Goal: Communication & Community: Participate in discussion

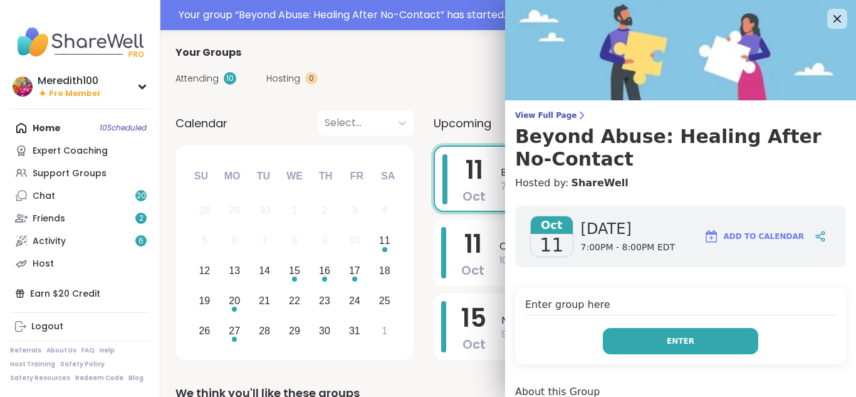
click at [713, 349] on button "Enter" at bounding box center [680, 341] width 155 height 26
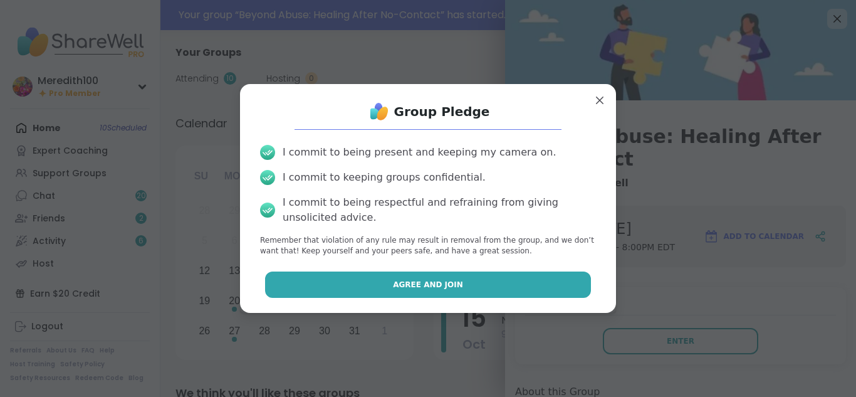
click at [550, 287] on button "Agree and Join" at bounding box center [428, 284] width 327 height 26
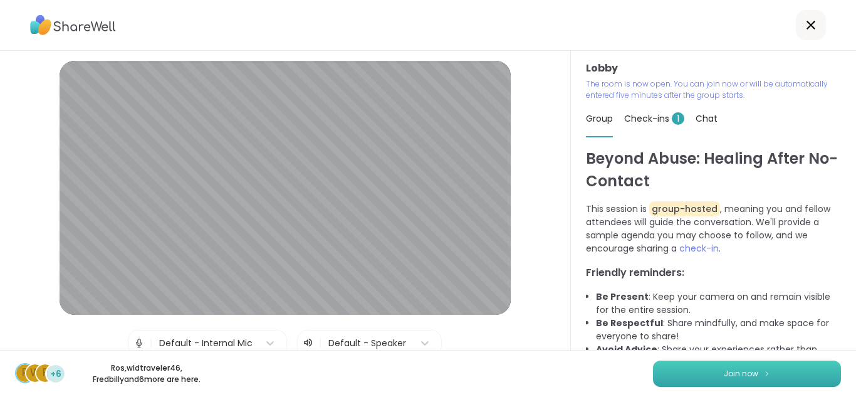
click at [698, 369] on button "Join now" at bounding box center [747, 373] width 188 height 26
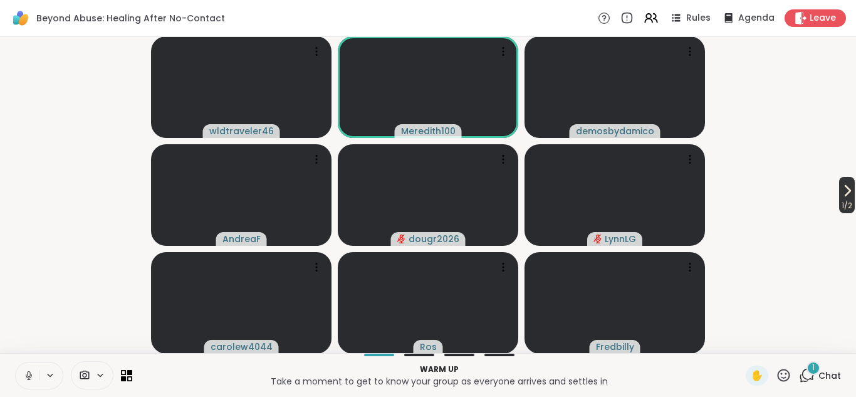
click at [840, 198] on span "1 / 2" at bounding box center [847, 205] width 16 height 15
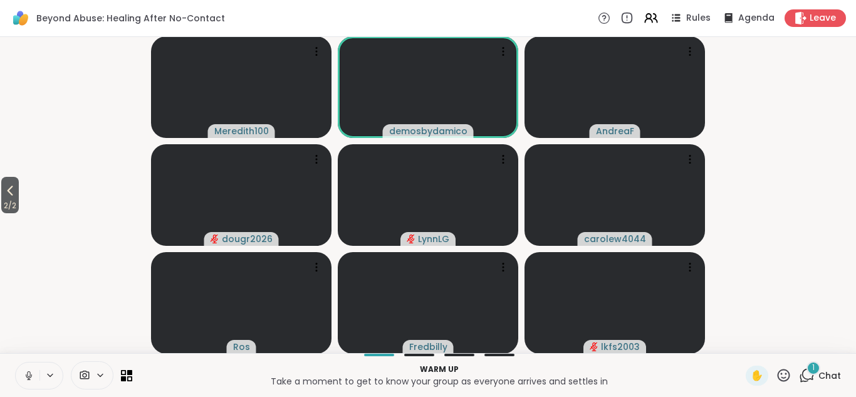
click at [807, 376] on icon at bounding box center [807, 375] width 16 height 16
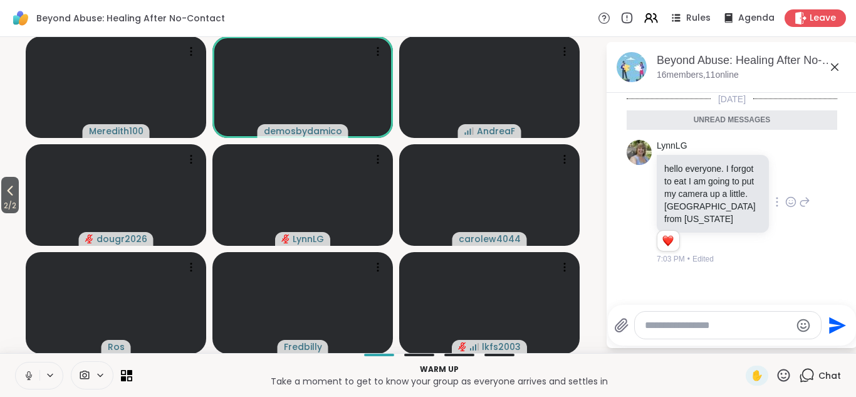
click at [788, 196] on icon at bounding box center [790, 202] width 11 height 13
click at [692, 176] on div "Select Reaction: Heart" at bounding box center [691, 181] width 11 height 11
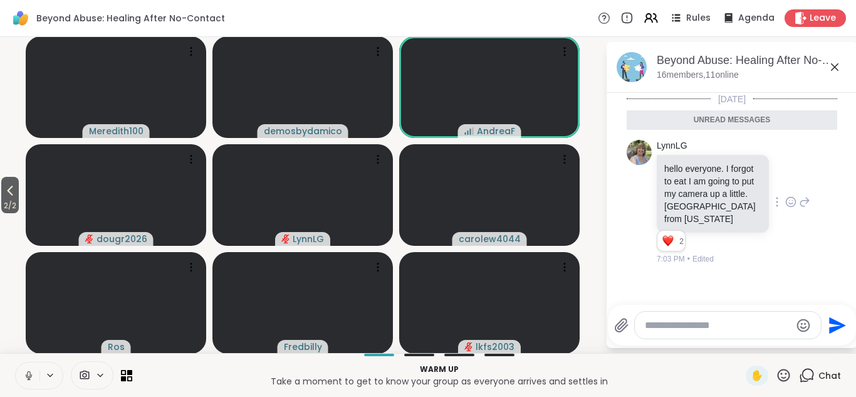
click at [836, 68] on icon at bounding box center [835, 67] width 8 height 8
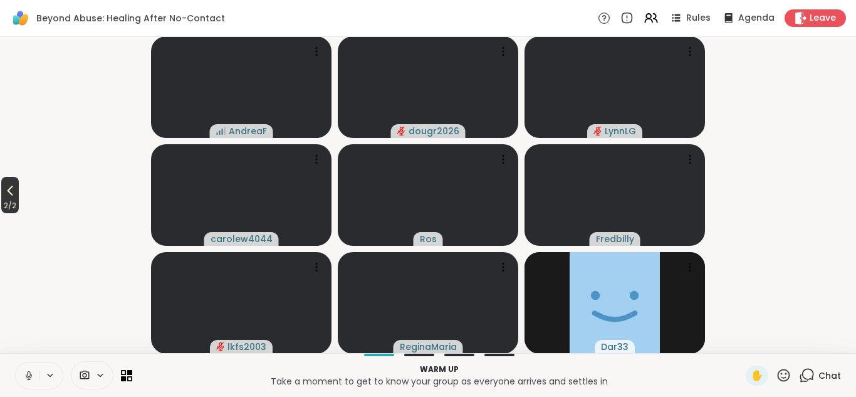
click at [9, 191] on icon at bounding box center [10, 190] width 15 height 15
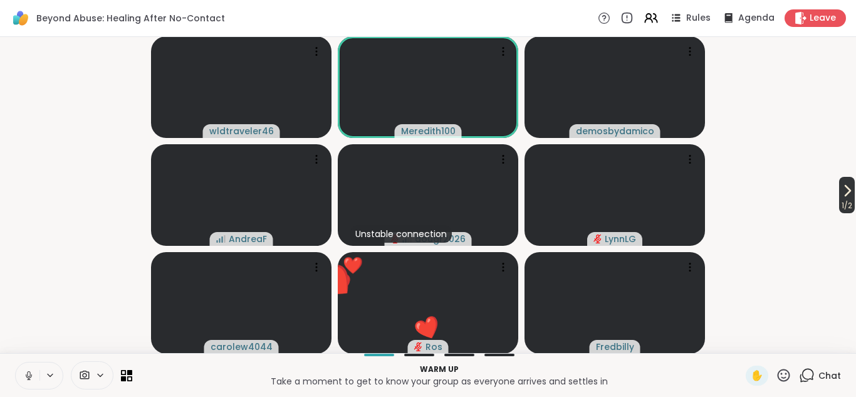
click at [840, 201] on span "1 / 2" at bounding box center [847, 205] width 16 height 15
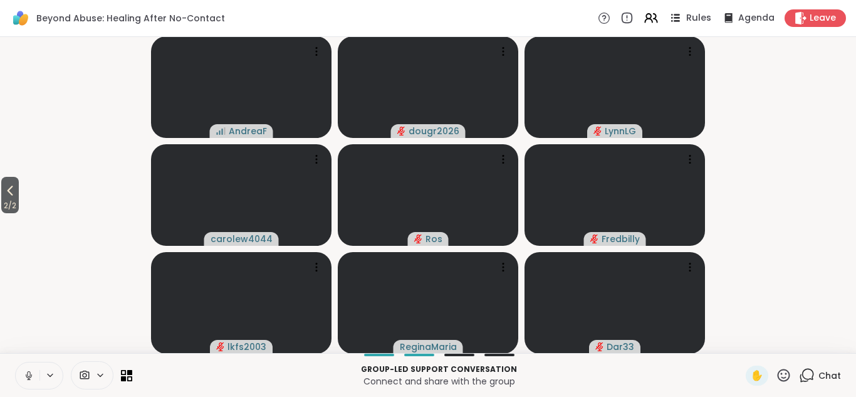
click at [676, 19] on icon at bounding box center [676, 18] width 16 height 16
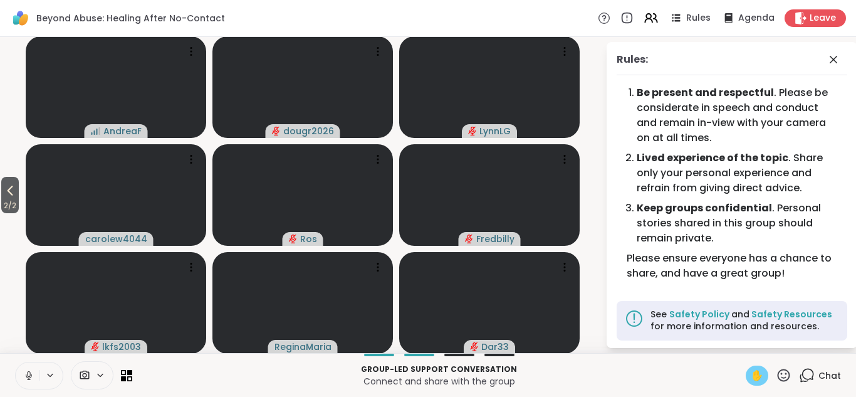
click at [755, 378] on span "✋" at bounding box center [757, 375] width 13 height 15
click at [786, 373] on icon at bounding box center [784, 375] width 13 height 13
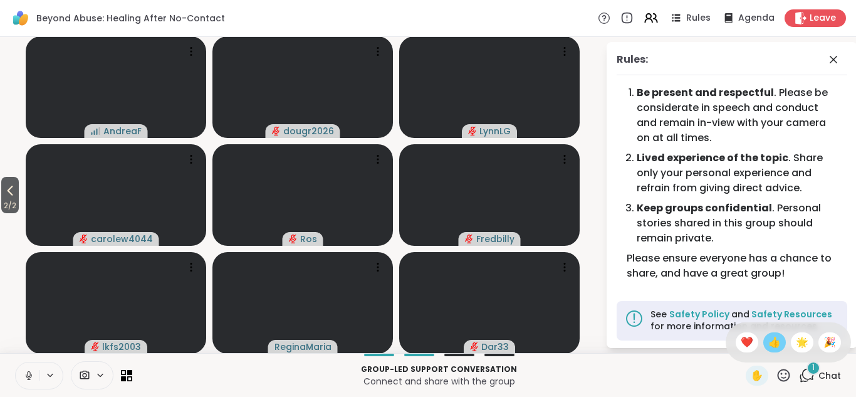
click at [774, 339] on span "👍" at bounding box center [775, 342] width 13 height 15
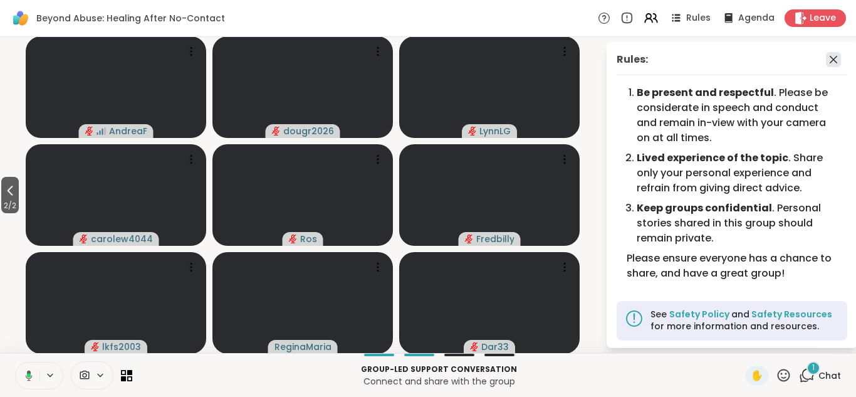
click at [831, 60] on icon at bounding box center [833, 59] width 15 height 15
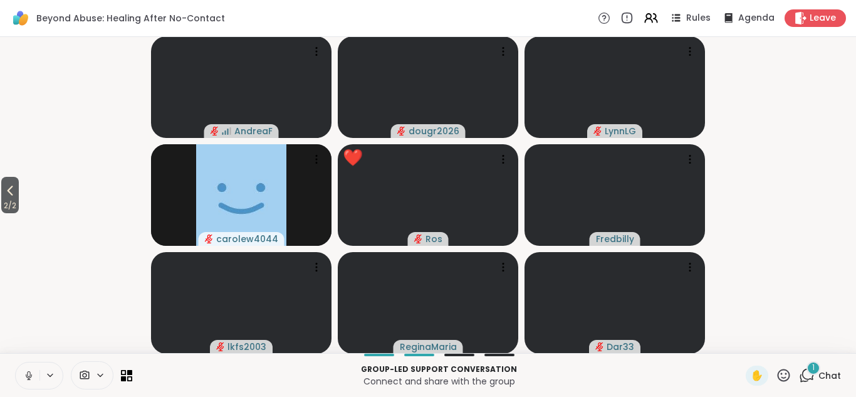
click at [806, 375] on icon at bounding box center [807, 375] width 16 height 16
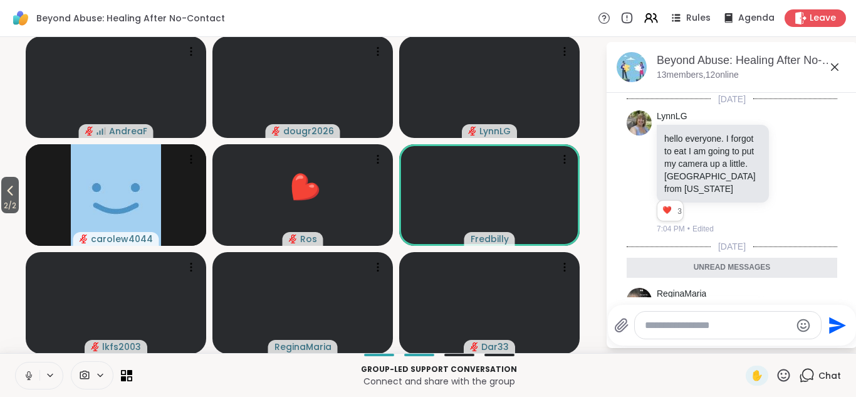
scroll to position [112, 0]
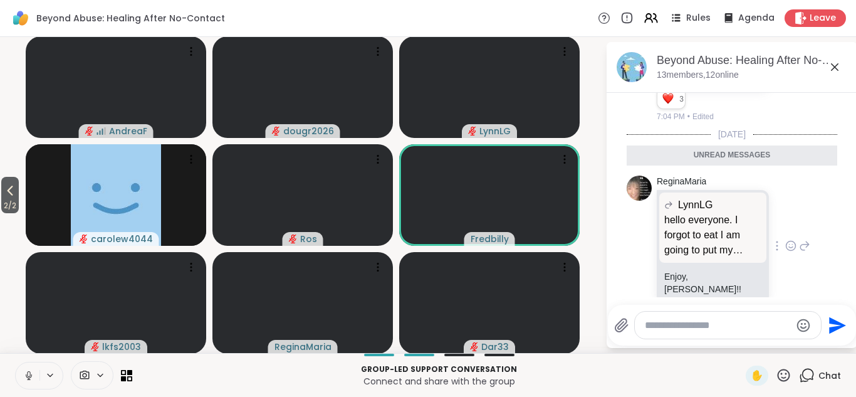
click at [791, 239] on icon at bounding box center [790, 245] width 11 height 13
click at [690, 220] on div "Select Reaction: Heart" at bounding box center [691, 225] width 11 height 11
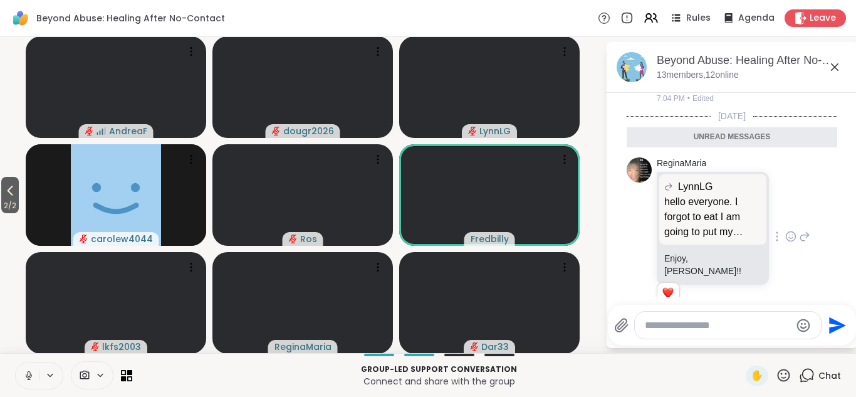
click at [834, 65] on icon at bounding box center [834, 67] width 15 height 15
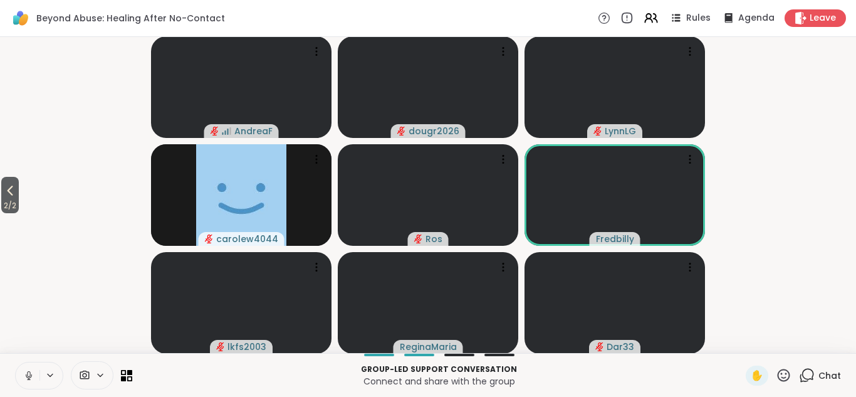
click at [785, 376] on icon at bounding box center [784, 375] width 16 height 16
click at [748, 342] on span "❤️" at bounding box center [747, 342] width 13 height 15
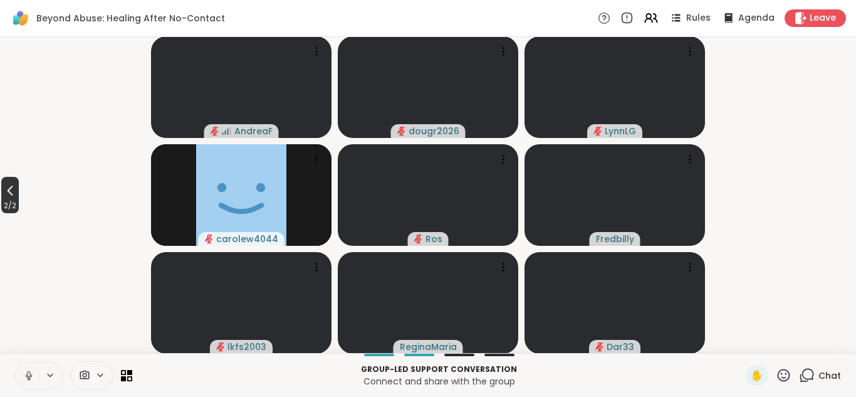
click at [14, 200] on span "2 / 2" at bounding box center [10, 205] width 18 height 15
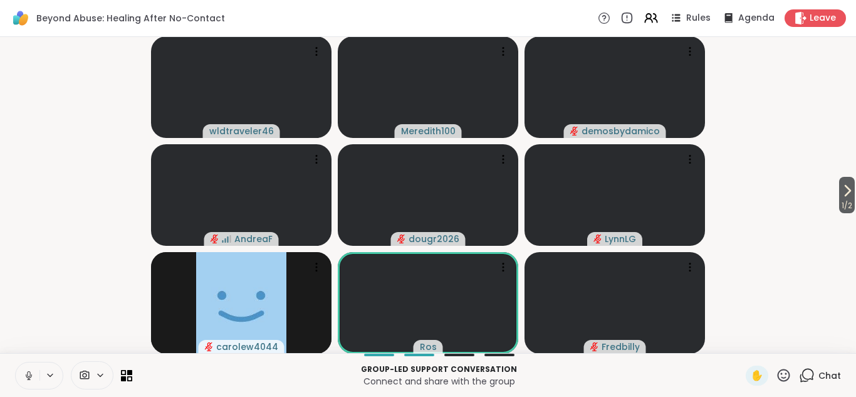
click at [784, 376] on icon at bounding box center [784, 375] width 16 height 16
click at [747, 341] on span "❤️" at bounding box center [747, 342] width 13 height 15
click at [812, 375] on icon at bounding box center [807, 375] width 16 height 16
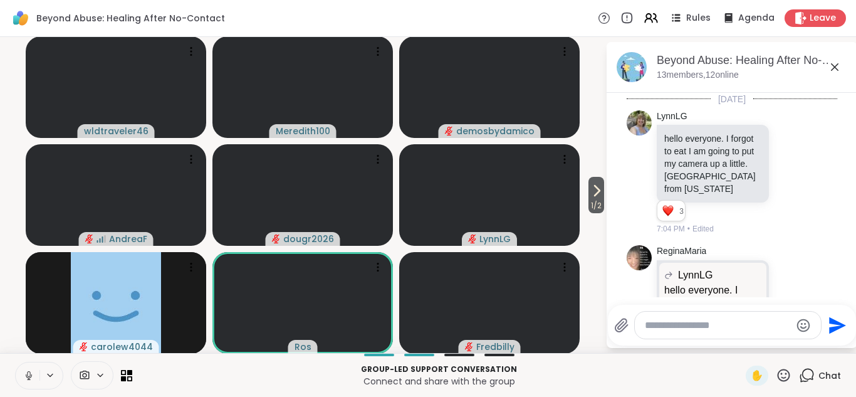
scroll to position [88, 0]
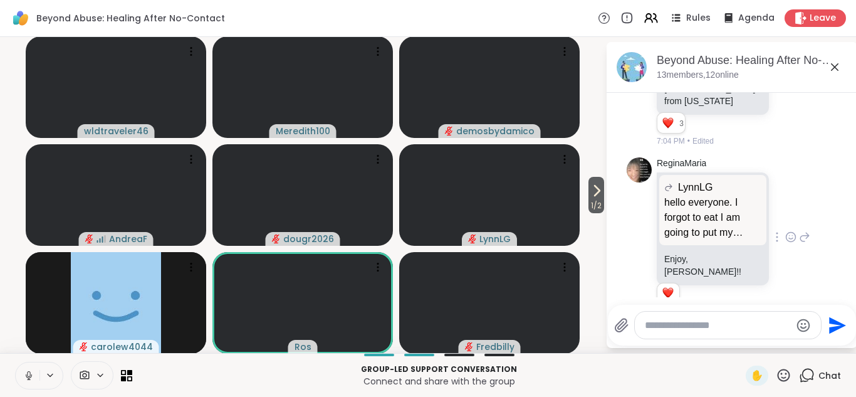
click at [728, 253] on p "Enjoy, [PERSON_NAME]!!" at bounding box center [712, 265] width 97 height 25
click at [680, 327] on textarea "Type your message" at bounding box center [718, 325] width 146 height 13
type textarea "**********"
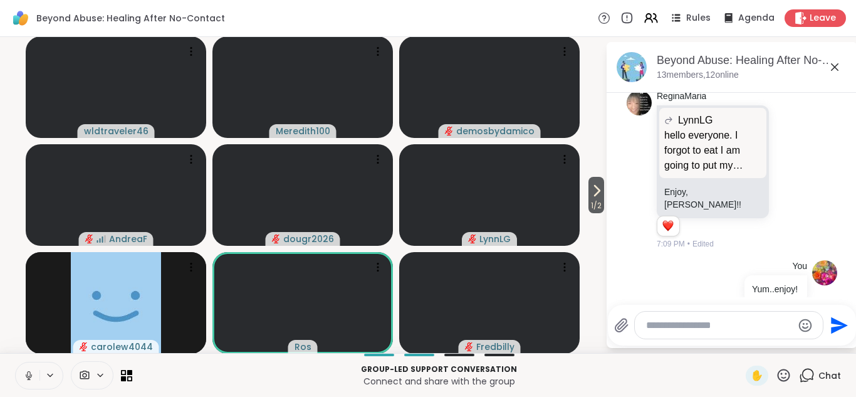
click at [834, 65] on icon at bounding box center [834, 67] width 15 height 15
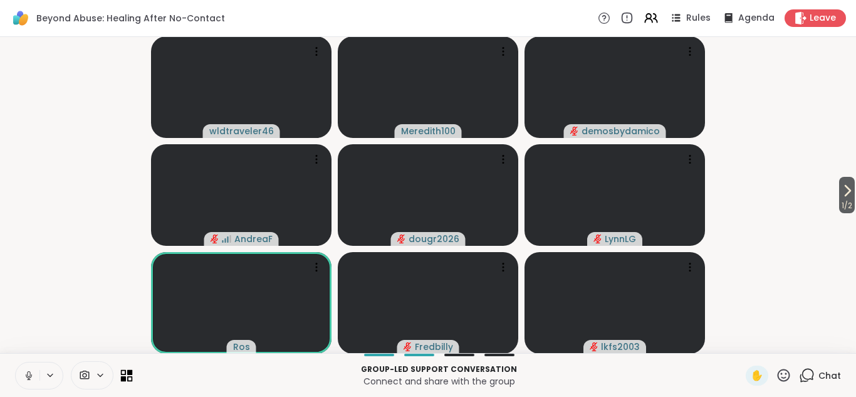
click at [127, 372] on icon at bounding box center [130, 372] width 6 height 6
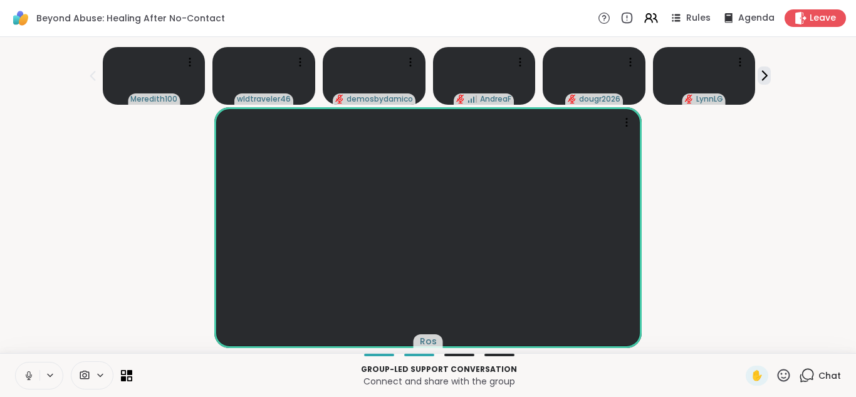
click at [784, 374] on icon at bounding box center [784, 375] width 16 height 16
click at [748, 342] on span "❤️" at bounding box center [747, 342] width 13 height 15
click at [125, 375] on icon at bounding box center [127, 375] width 12 height 12
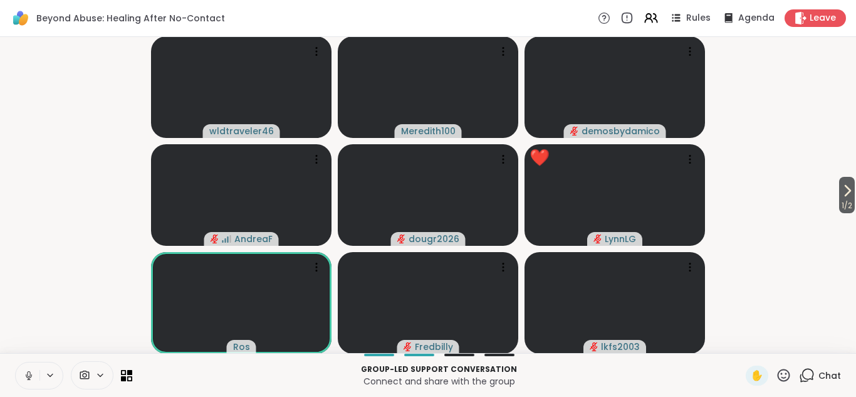
click at [785, 377] on icon at bounding box center [784, 375] width 13 height 13
click at [750, 342] on span "❤️" at bounding box center [747, 342] width 13 height 15
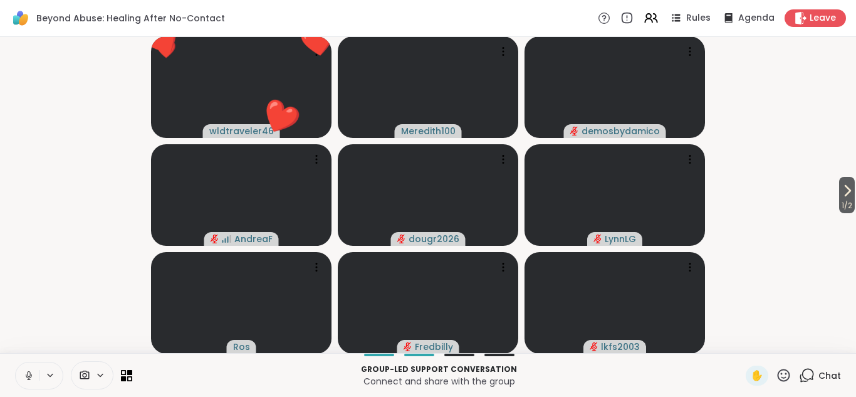
click at [783, 374] on icon at bounding box center [784, 375] width 16 height 16
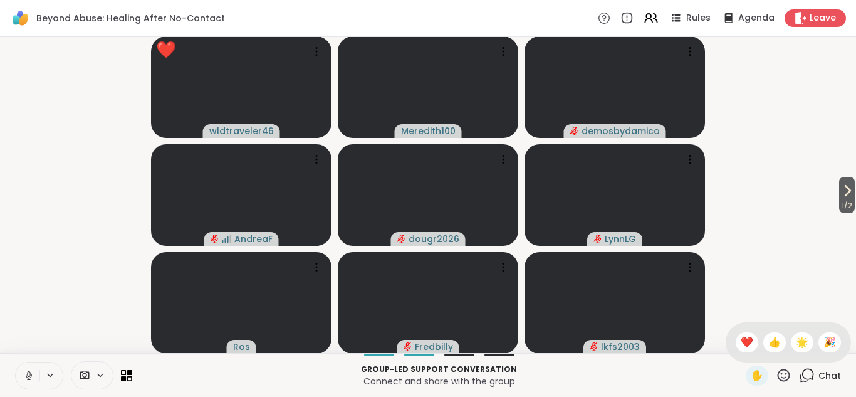
click at [747, 344] on span "❤️" at bounding box center [747, 342] width 13 height 15
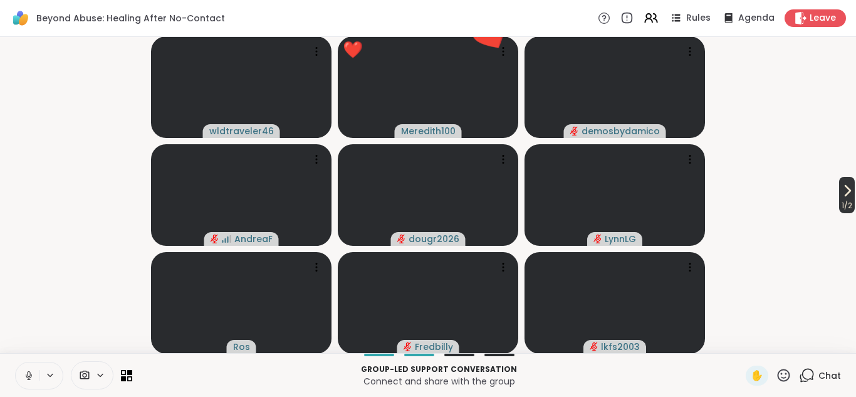
click at [847, 191] on icon at bounding box center [848, 191] width 5 height 10
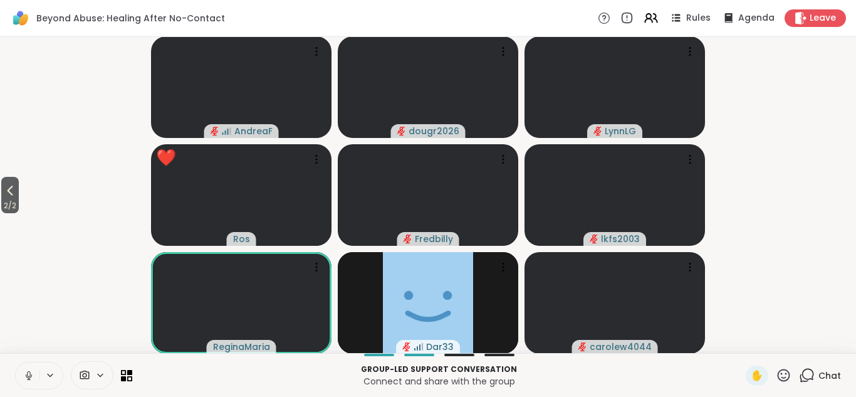
click at [784, 371] on icon at bounding box center [784, 375] width 16 height 16
click at [773, 342] on span "👍" at bounding box center [775, 342] width 13 height 15
click at [783, 378] on icon at bounding box center [784, 375] width 16 height 16
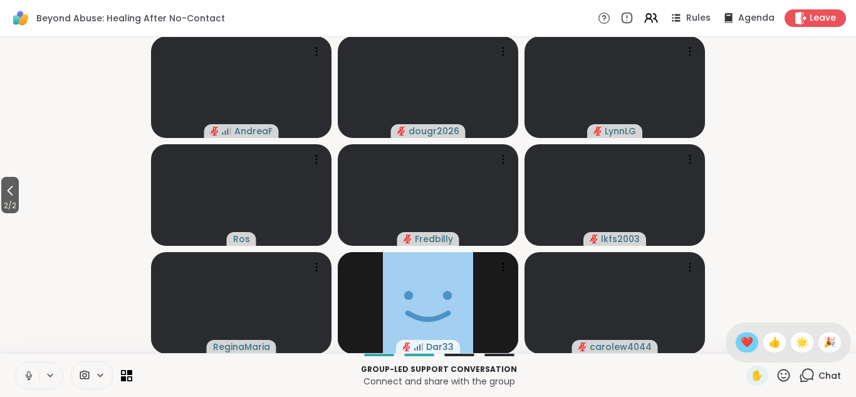
click at [750, 338] on span "❤️" at bounding box center [747, 342] width 13 height 15
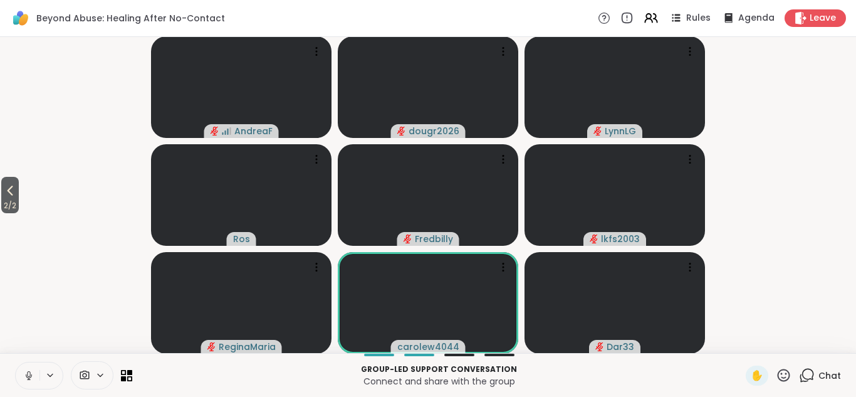
click at [786, 375] on icon at bounding box center [784, 375] width 16 height 16
click at [752, 344] on span "❤️" at bounding box center [747, 342] width 13 height 15
click at [788, 373] on icon at bounding box center [784, 375] width 16 height 16
click at [743, 338] on span "❤️" at bounding box center [747, 342] width 13 height 15
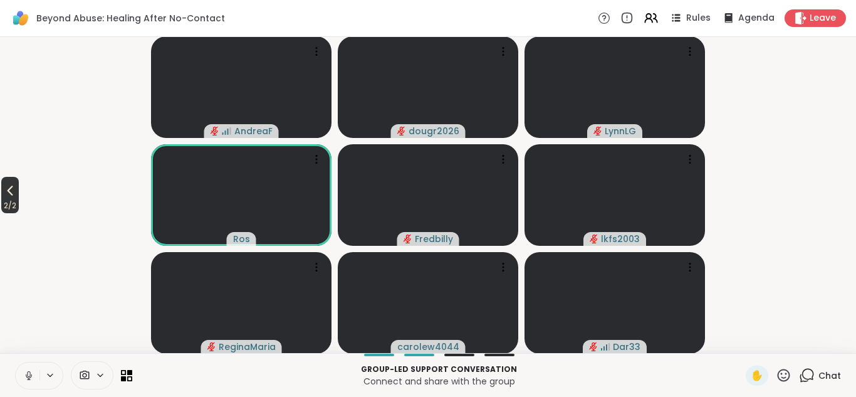
click at [14, 191] on icon at bounding box center [10, 190] width 15 height 15
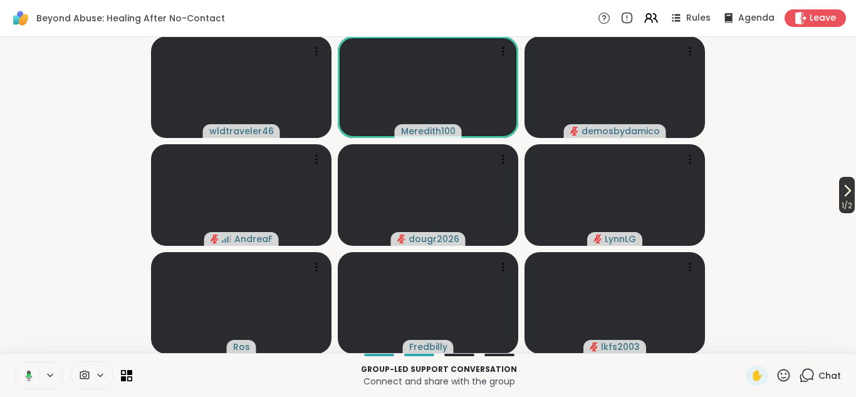
click at [849, 200] on span "1 / 2" at bounding box center [847, 205] width 16 height 15
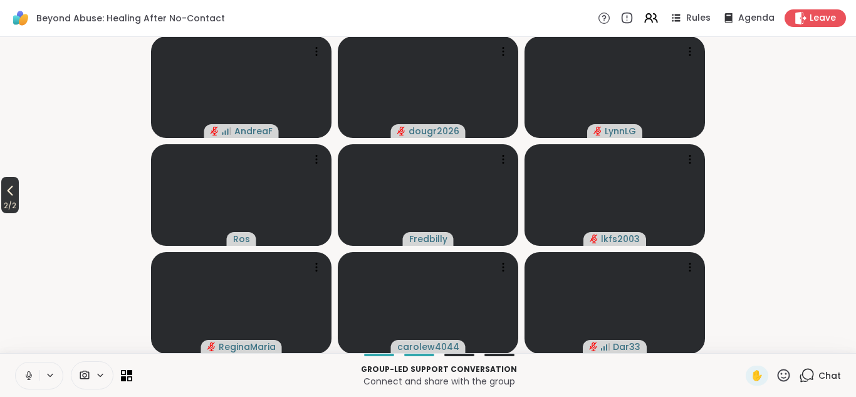
click at [14, 188] on icon at bounding box center [10, 190] width 15 height 15
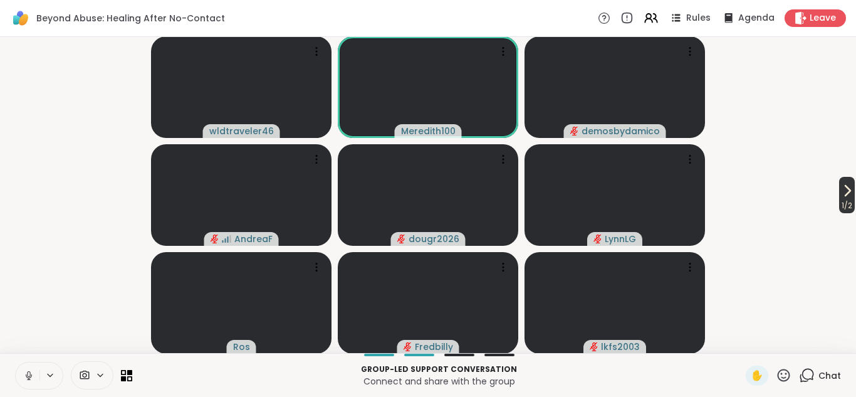
click at [842, 200] on span "1 / 2" at bounding box center [847, 205] width 16 height 15
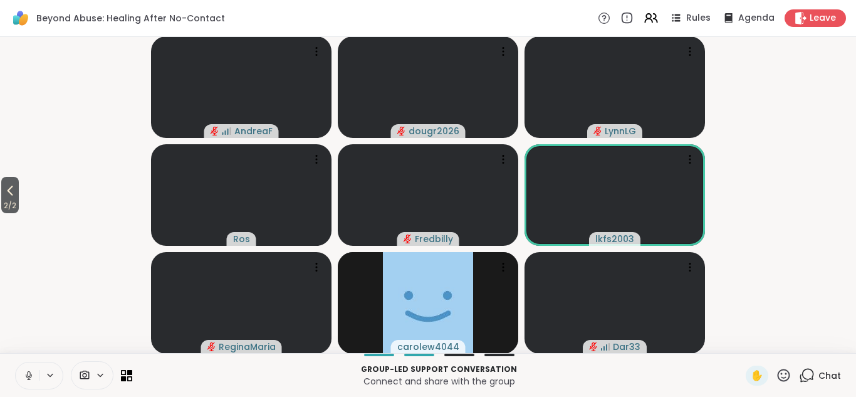
click at [784, 376] on icon at bounding box center [784, 375] width 16 height 16
click at [745, 344] on span "❤️" at bounding box center [747, 342] width 13 height 15
click at [762, 128] on video-player-container "2 / 2 AndreaF dougr2026 [PERSON_NAME] ❤️ [PERSON_NAME] ❤️ ❤️ ❤️ ❤️ ❤️ ❤️ ❤️ ❤️ …" at bounding box center [428, 195] width 841 height 306
click at [784, 372] on icon at bounding box center [784, 375] width 16 height 16
click at [747, 338] on span "❤️" at bounding box center [747, 342] width 13 height 15
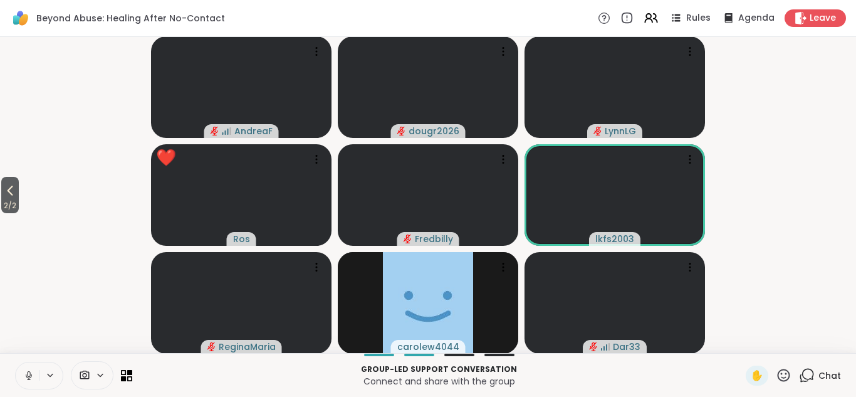
click at [786, 369] on icon at bounding box center [784, 375] width 16 height 16
click at [745, 343] on span "❤️" at bounding box center [747, 342] width 13 height 15
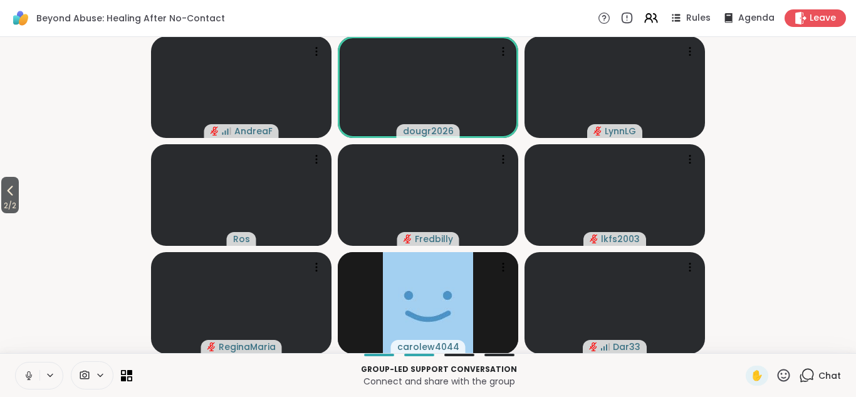
click at [783, 375] on icon at bounding box center [784, 375] width 16 height 16
click at [747, 345] on span "❤️" at bounding box center [747, 342] width 13 height 15
click at [743, 114] on video-player-container "2 / 2 AndreaF dougr2026 LynnLG Ros Fredbilly lkfs2003 ReginaMaria carolew4044 D…" at bounding box center [428, 195] width 841 height 306
click at [787, 374] on icon at bounding box center [784, 375] width 13 height 13
click at [749, 339] on span "❤️" at bounding box center [747, 342] width 13 height 15
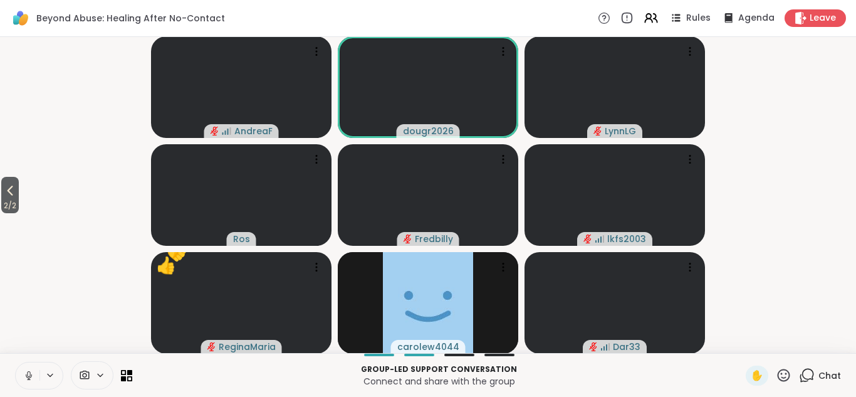
click at [784, 375] on icon at bounding box center [784, 375] width 16 height 16
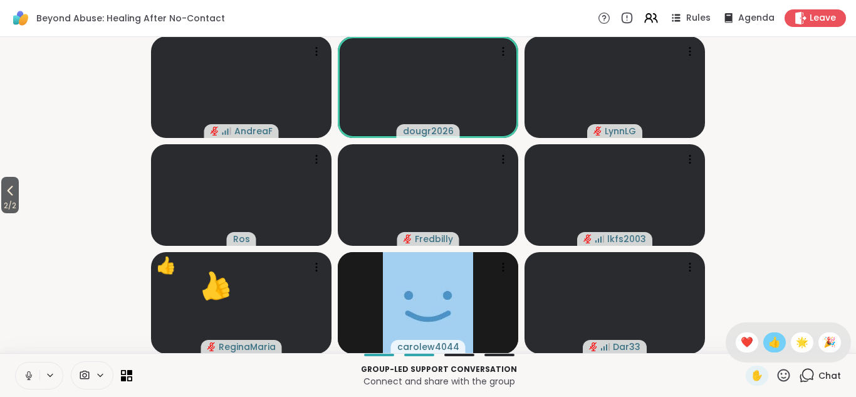
click at [775, 337] on span "👍" at bounding box center [775, 342] width 13 height 15
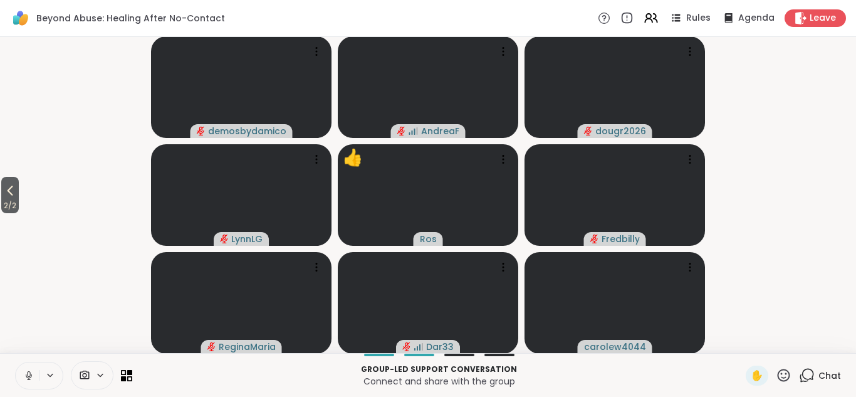
click at [780, 373] on icon at bounding box center [784, 375] width 13 height 13
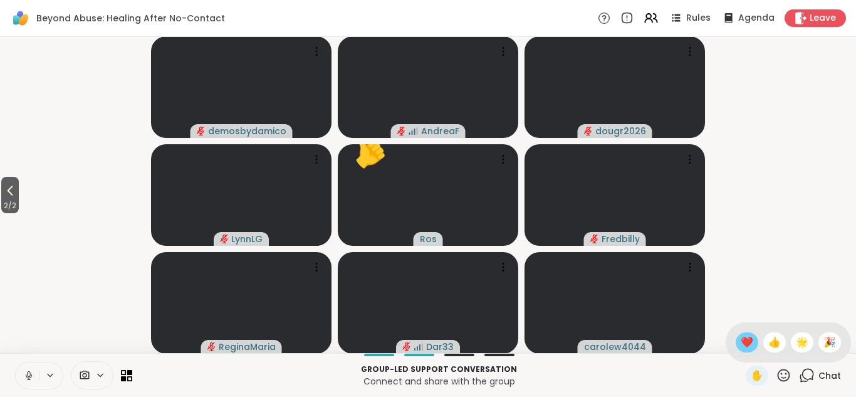
click at [748, 341] on span "❤️" at bounding box center [747, 342] width 13 height 15
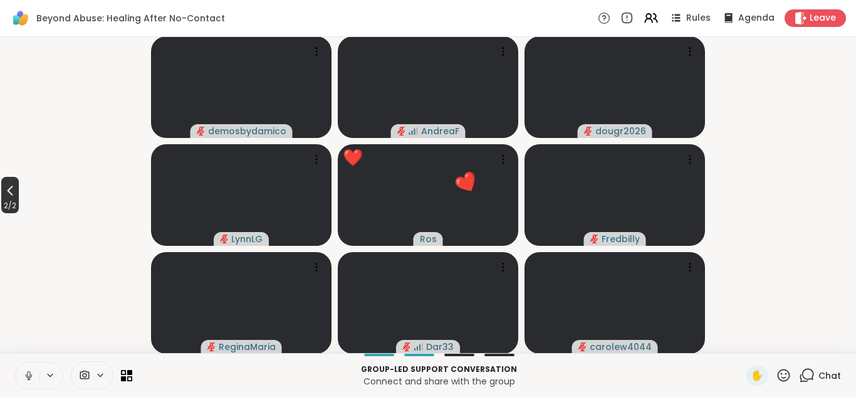
click at [9, 191] on icon at bounding box center [10, 190] width 15 height 15
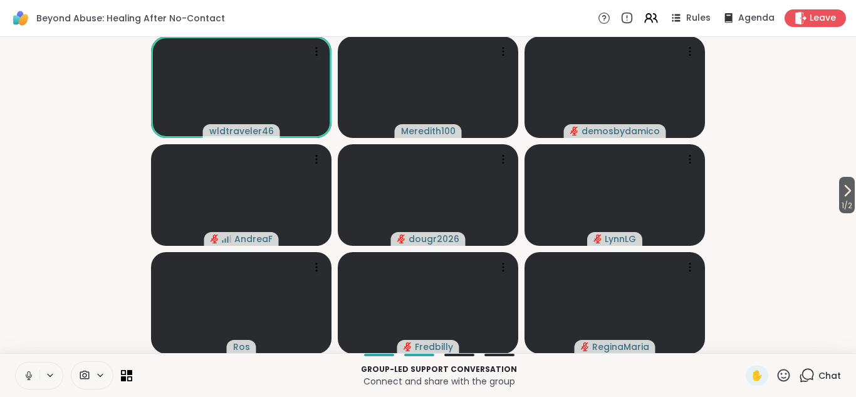
click at [785, 375] on icon at bounding box center [784, 375] width 16 height 16
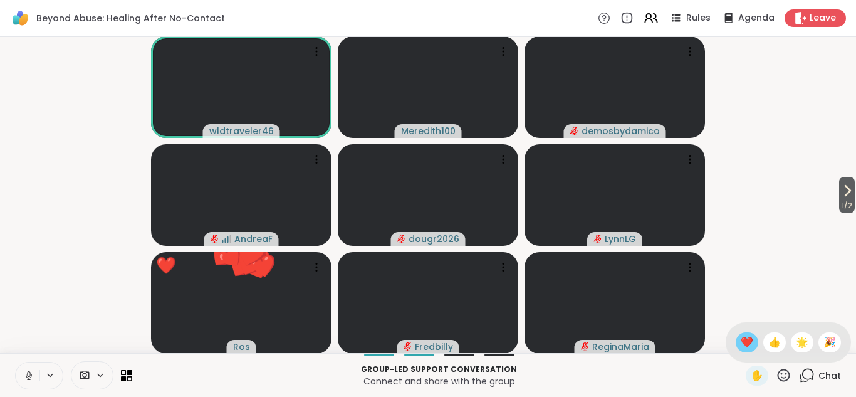
click at [747, 341] on span "❤️" at bounding box center [747, 342] width 13 height 15
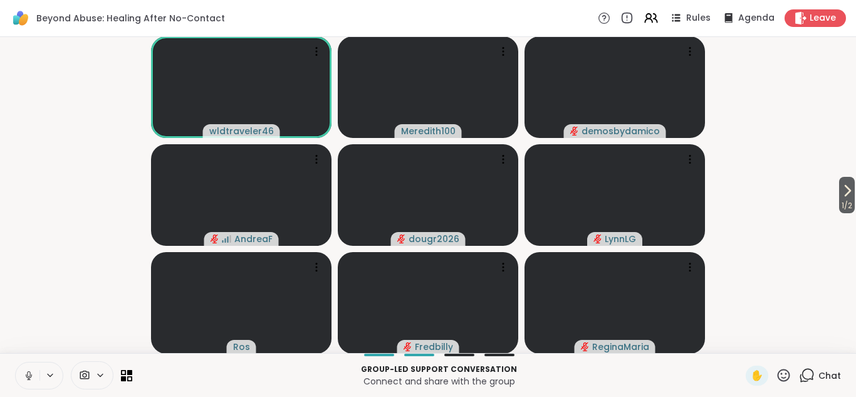
click at [738, 120] on video-player-container "1 / 2 wldtraveler46 Meredith100 ❤️ ❤️ ❤️ ❤️ ❤️ ❤️ ❤️ ❤️ ❤️ demosbydamico Andrea…" at bounding box center [428, 195] width 841 height 306
click at [811, 372] on div "1" at bounding box center [814, 368] width 14 height 14
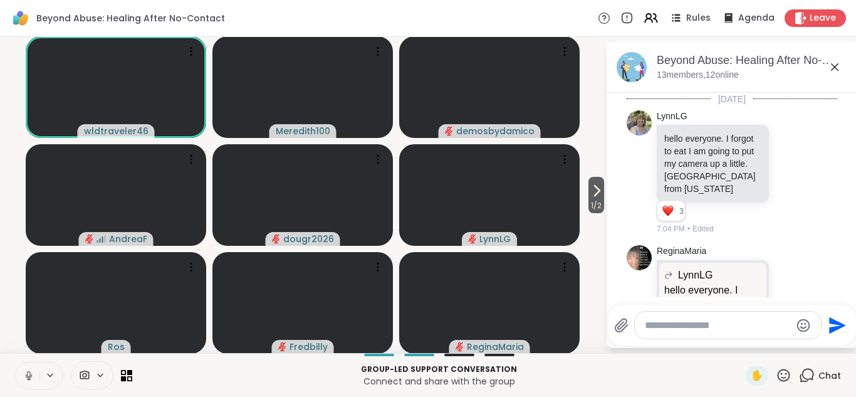
scroll to position [289, 0]
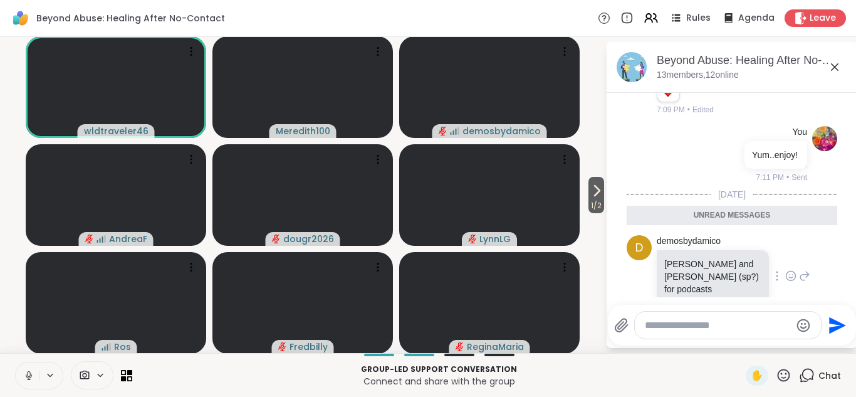
click at [792, 276] on icon at bounding box center [791, 276] width 4 height 1
click at [666, 250] on div "Select Reaction: Thumbs up" at bounding box center [663, 255] width 11 height 11
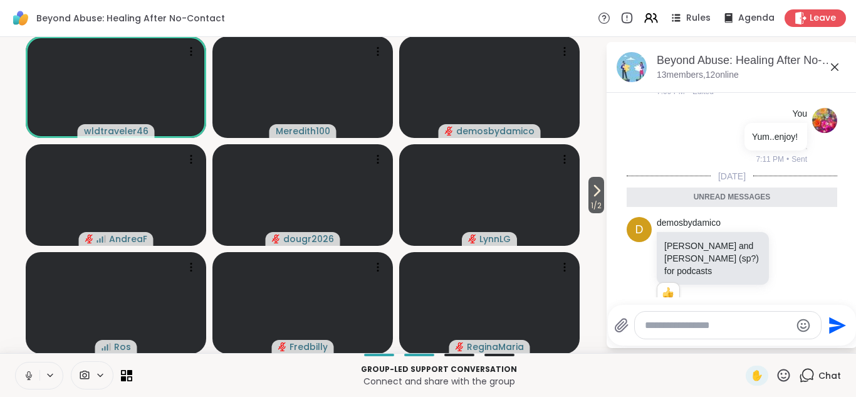
click at [682, 325] on textarea "Type your message" at bounding box center [718, 325] width 146 height 13
type textarea "**********"
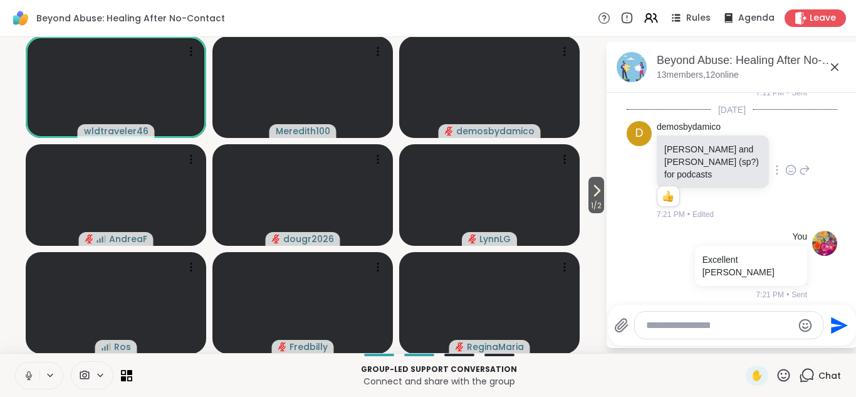
scroll to position [344, 0]
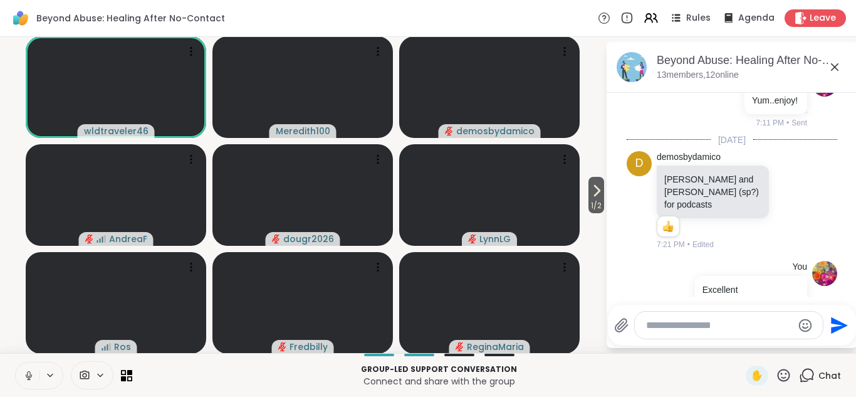
click at [834, 67] on icon at bounding box center [834, 67] width 15 height 15
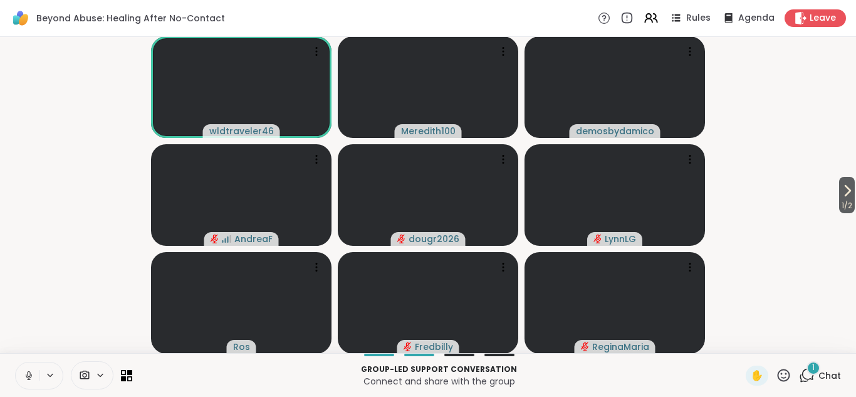
click at [785, 371] on icon at bounding box center [784, 375] width 16 height 16
click at [746, 338] on span "❤️" at bounding box center [747, 342] width 13 height 15
click at [812, 377] on icon at bounding box center [807, 375] width 16 height 16
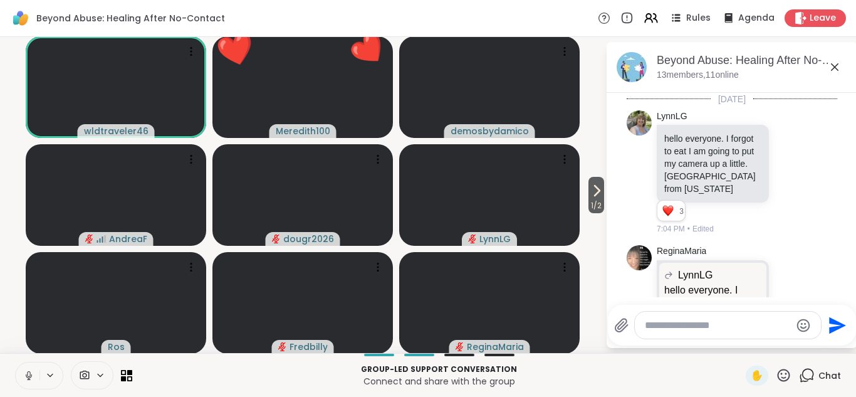
scroll to position [441, 0]
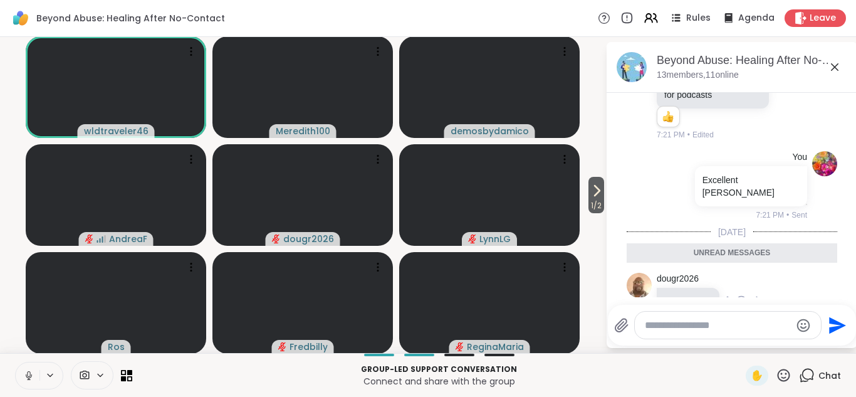
click at [740, 295] on icon at bounding box center [741, 301] width 11 height 13
click at [715, 275] on div "Select Reaction: Thumbs up" at bounding box center [713, 280] width 11 height 11
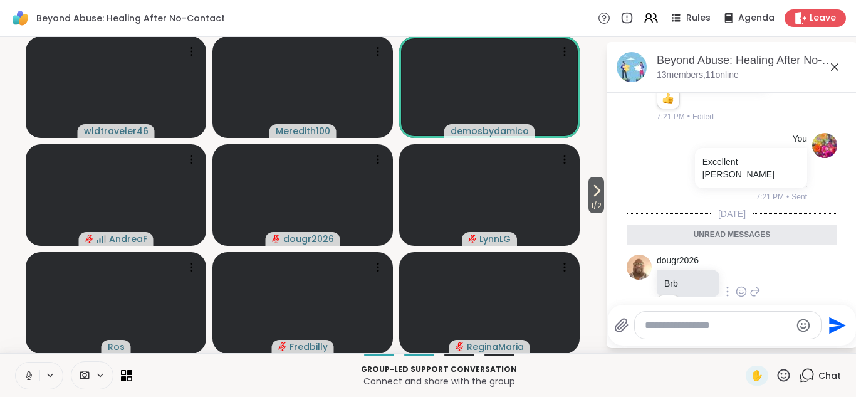
click at [833, 66] on icon at bounding box center [834, 67] width 15 height 15
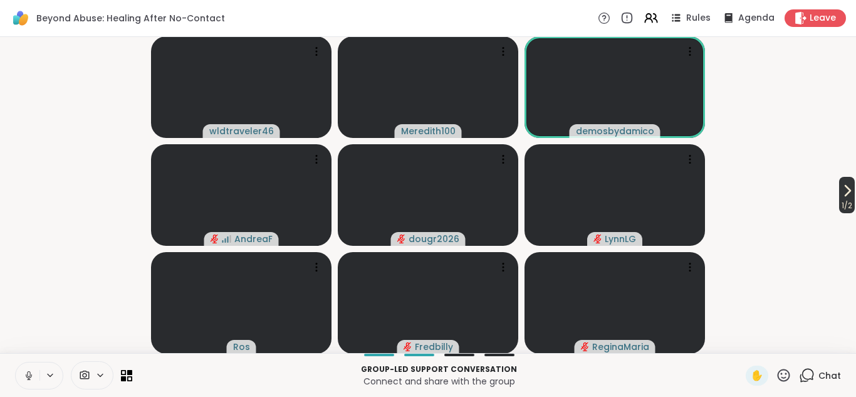
click at [842, 189] on icon at bounding box center [847, 190] width 15 height 15
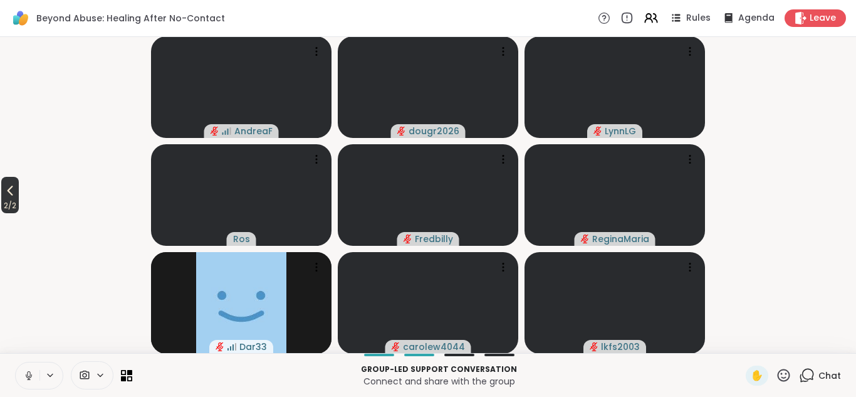
click at [10, 192] on icon at bounding box center [10, 190] width 15 height 15
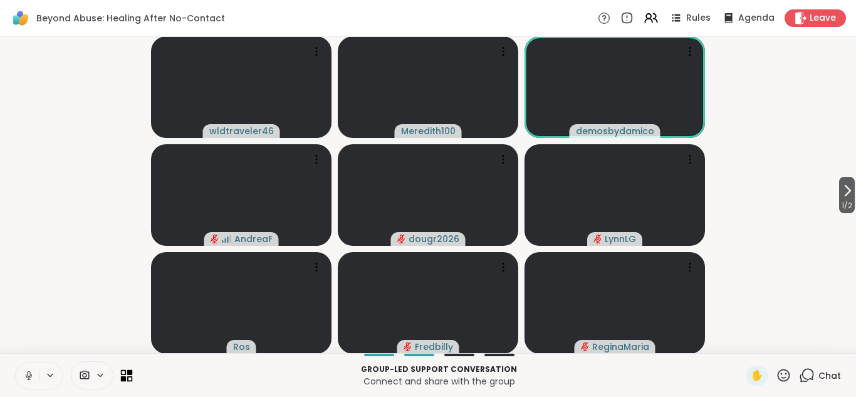
click at [127, 376] on icon at bounding box center [127, 375] width 12 height 12
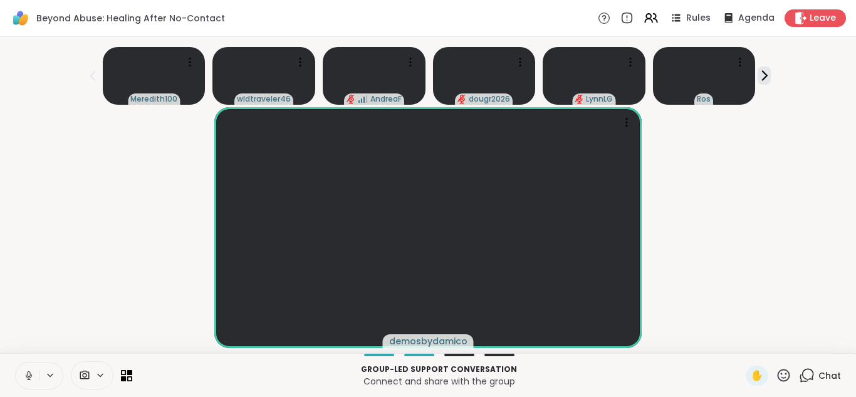
click at [785, 376] on icon at bounding box center [784, 375] width 16 height 16
click at [743, 339] on span "❤️" at bounding box center [747, 342] width 13 height 15
click at [129, 372] on icon at bounding box center [130, 372] width 6 height 6
click at [130, 377] on icon at bounding box center [130, 378] width 6 height 6
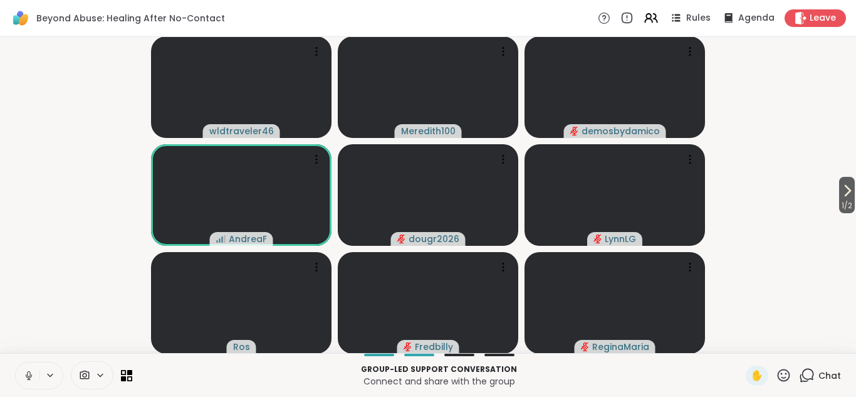
click at [784, 376] on icon at bounding box center [784, 375] width 16 height 16
click at [751, 342] on span "❤️" at bounding box center [747, 342] width 13 height 15
click at [787, 375] on icon at bounding box center [784, 375] width 16 height 16
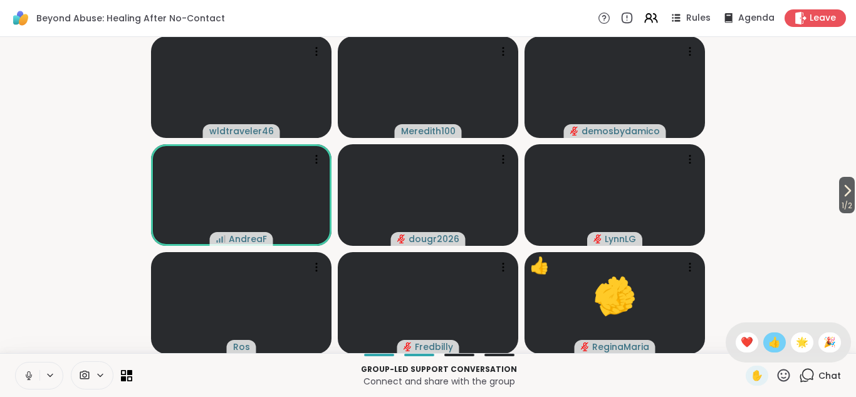
click at [776, 342] on span "👍" at bounding box center [775, 342] width 13 height 15
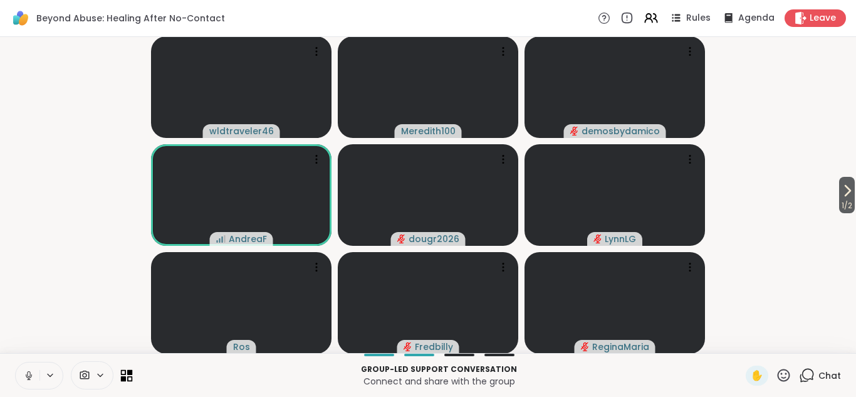
click at [125, 377] on icon at bounding box center [124, 378] width 6 height 6
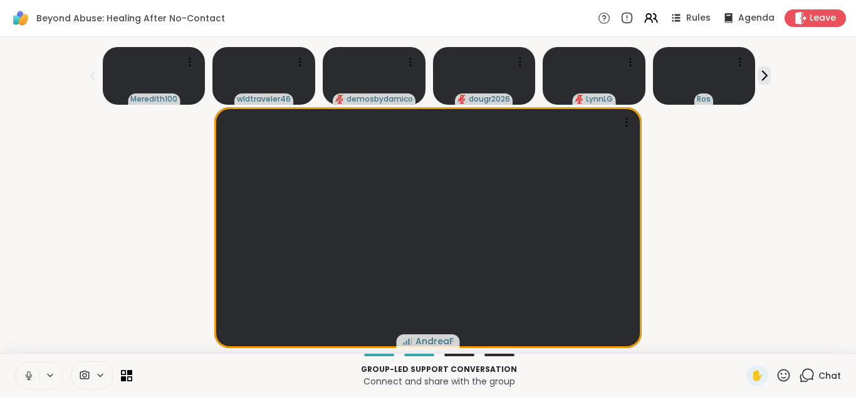
click at [787, 374] on icon at bounding box center [784, 375] width 16 height 16
click at [749, 341] on span "❤️" at bounding box center [747, 342] width 13 height 15
click at [122, 377] on icon at bounding box center [124, 378] width 6 height 6
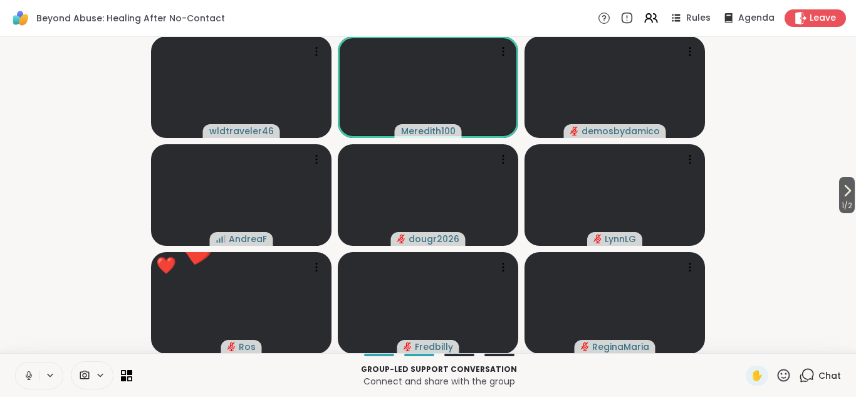
click at [783, 371] on icon at bounding box center [784, 375] width 16 height 16
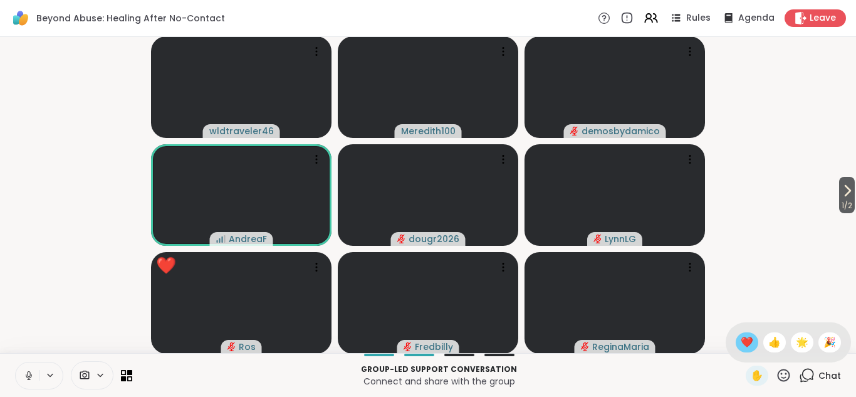
click at [746, 342] on span "❤️" at bounding box center [747, 342] width 13 height 15
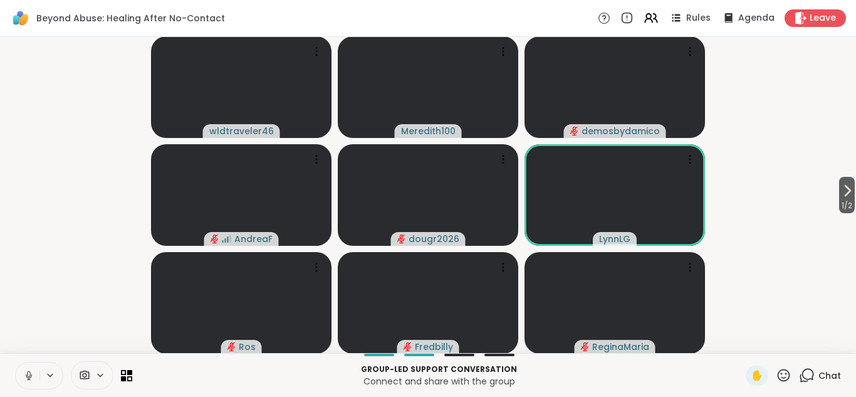
click at [788, 377] on icon at bounding box center [784, 375] width 16 height 16
click at [748, 344] on span "❤️" at bounding box center [747, 342] width 13 height 15
click at [786, 374] on icon at bounding box center [784, 375] width 13 height 13
click at [746, 338] on span "❤️" at bounding box center [747, 342] width 13 height 15
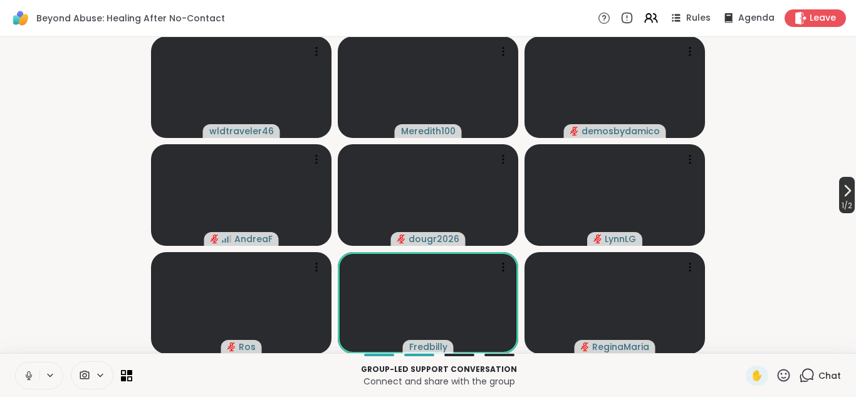
click at [842, 200] on span "1 / 2" at bounding box center [847, 205] width 16 height 15
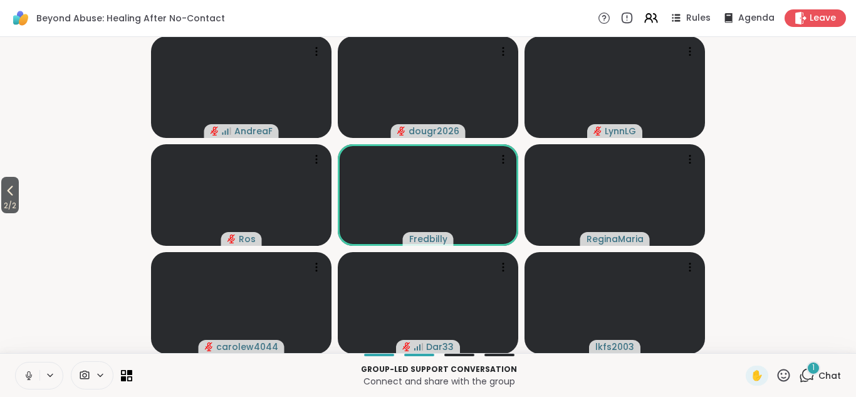
click at [808, 376] on icon at bounding box center [807, 375] width 16 height 16
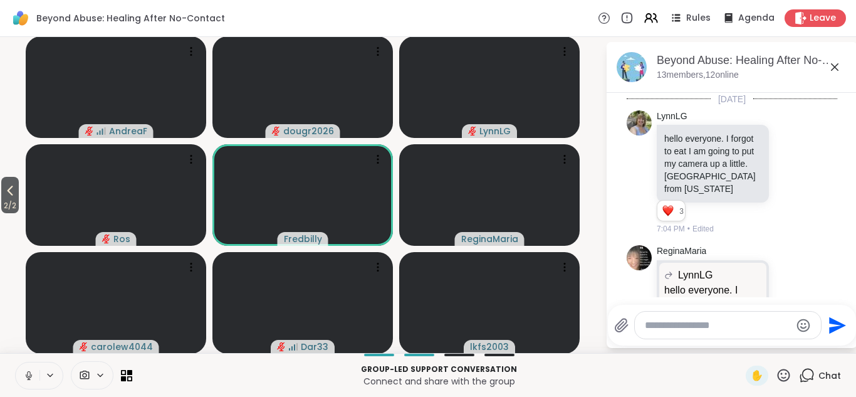
scroll to position [563, 0]
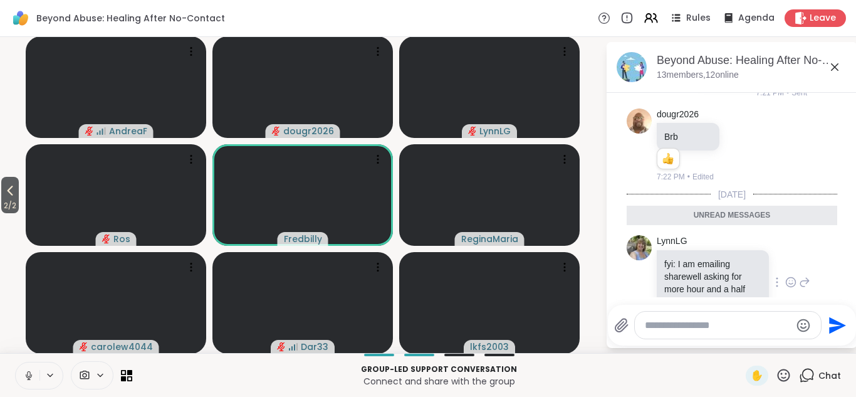
click at [796, 276] on icon at bounding box center [790, 282] width 11 height 13
click at [663, 256] on div "Select Reaction: Thumbs up" at bounding box center [663, 261] width 11 height 11
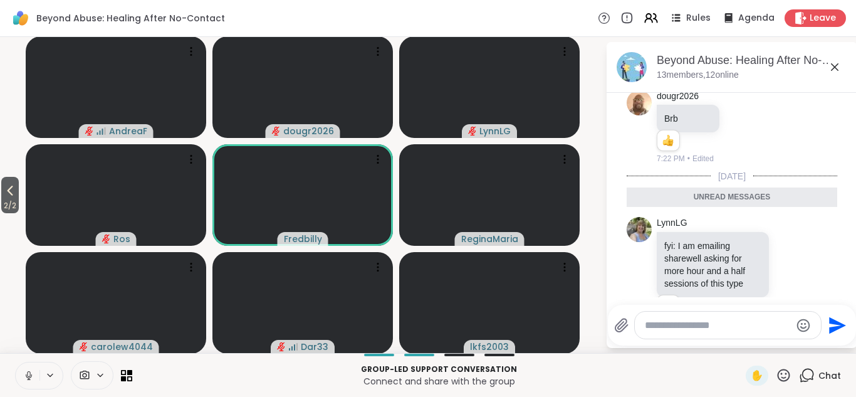
click at [696, 325] on textarea "Type your message" at bounding box center [718, 325] width 146 height 13
type textarea "*"
type textarea "**********"
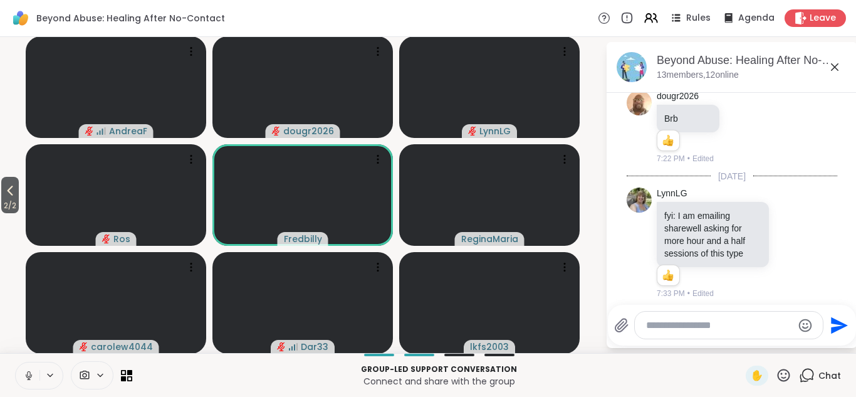
scroll to position [630, 0]
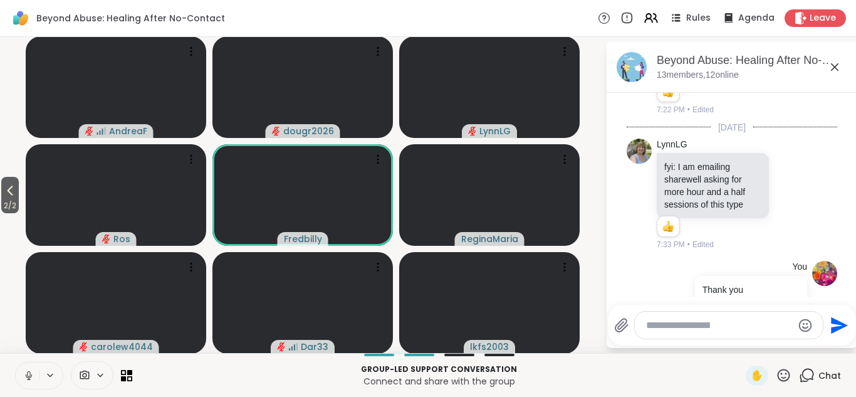
click at [834, 65] on icon at bounding box center [834, 67] width 15 height 15
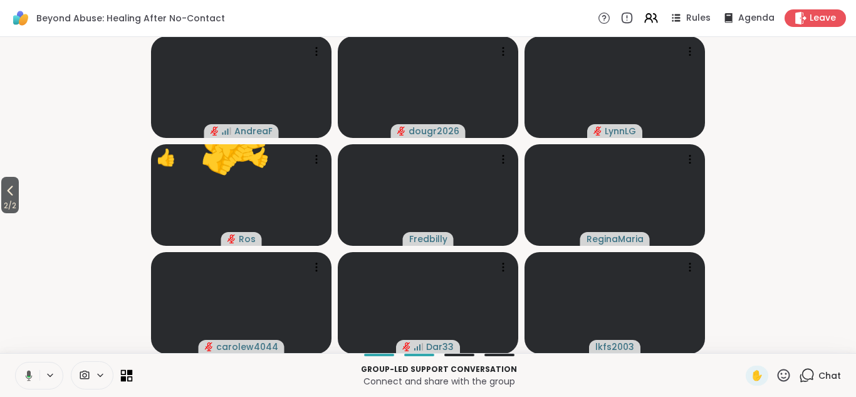
click at [128, 377] on icon at bounding box center [130, 378] width 6 height 6
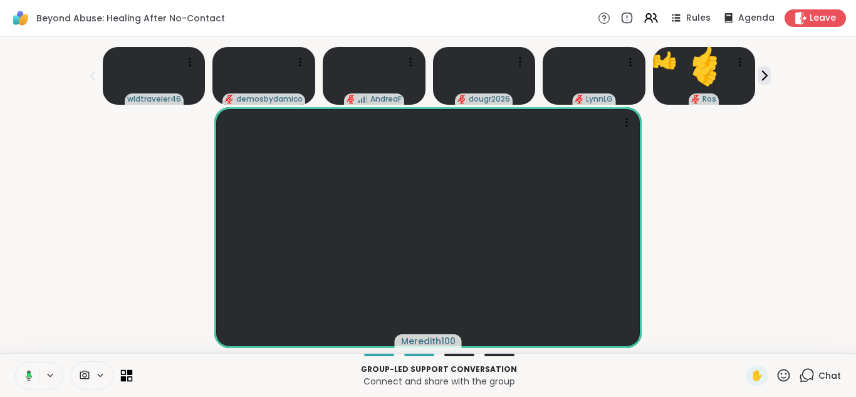
click at [127, 374] on icon at bounding box center [130, 372] width 6 height 6
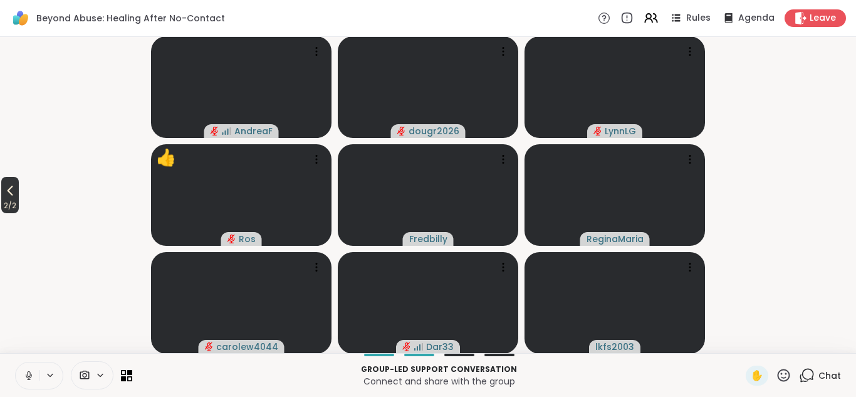
click at [11, 199] on span "2 / 2" at bounding box center [10, 205] width 18 height 15
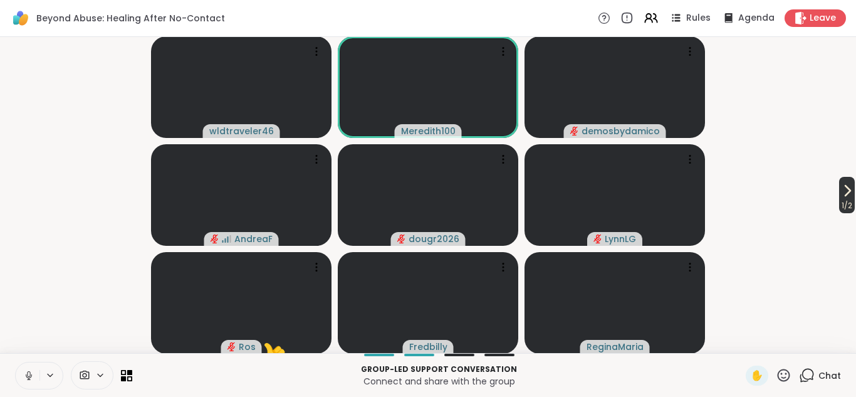
click at [842, 196] on icon at bounding box center [847, 190] width 15 height 15
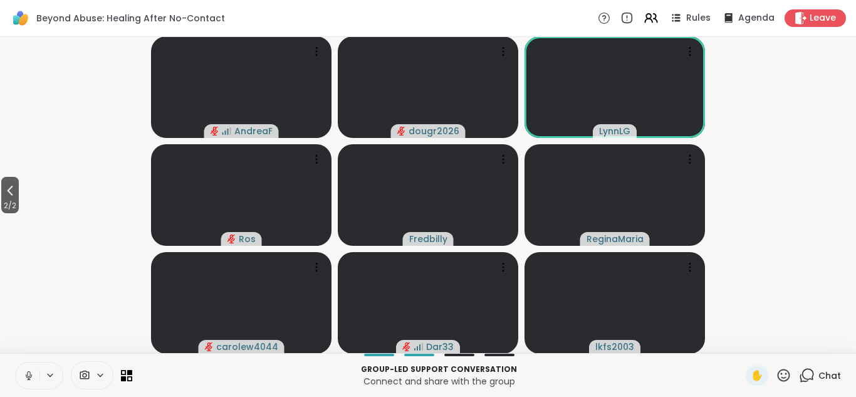
click at [785, 376] on icon at bounding box center [784, 375] width 16 height 16
click at [784, 375] on icon at bounding box center [784, 375] width 16 height 16
click at [747, 344] on span "❤️" at bounding box center [747, 342] width 13 height 15
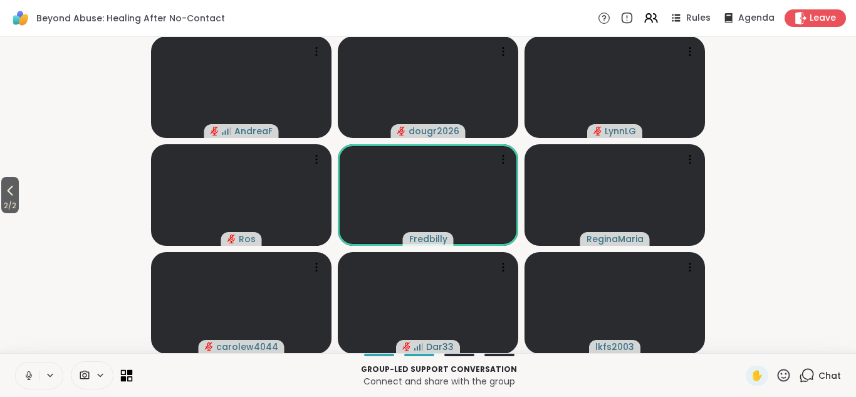
click at [122, 377] on icon at bounding box center [124, 378] width 6 height 6
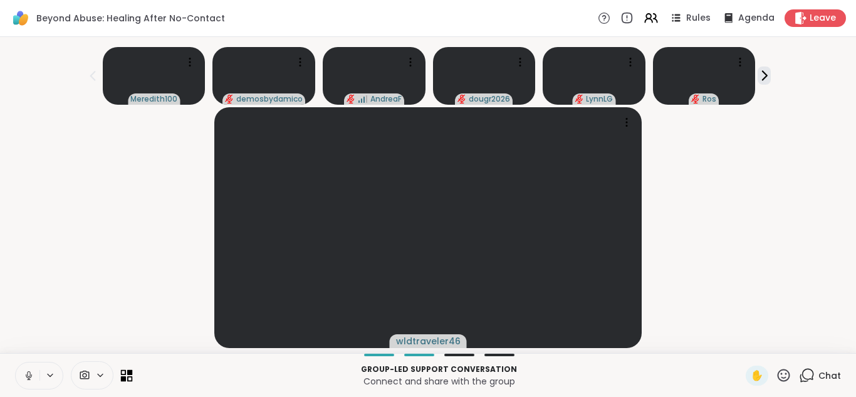
click at [127, 379] on icon at bounding box center [127, 375] width 12 height 12
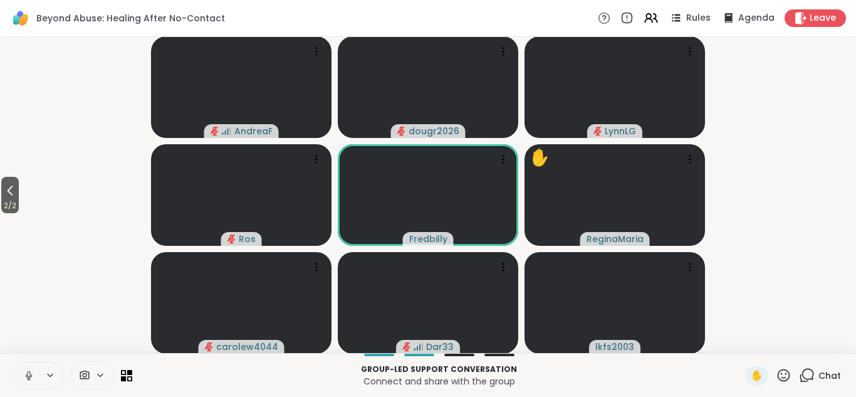
click at [808, 379] on icon at bounding box center [808, 374] width 12 height 11
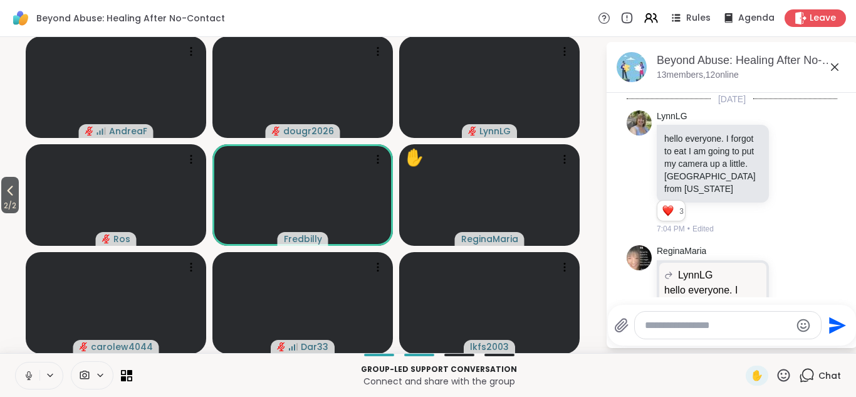
scroll to position [618, 0]
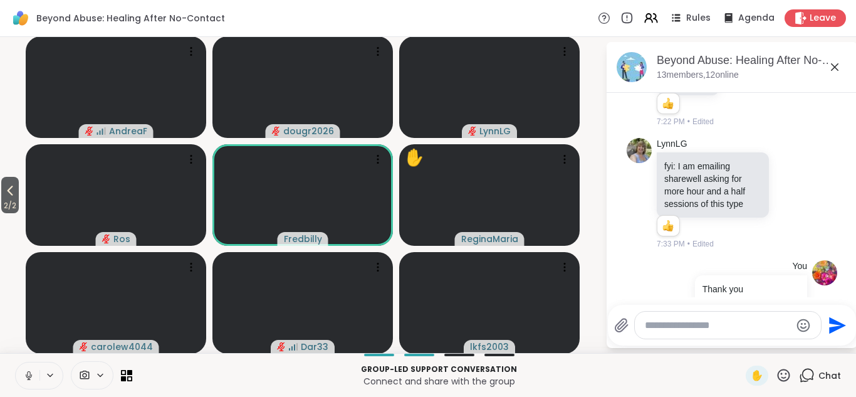
click at [708, 326] on textarea "Type your message" at bounding box center [718, 325] width 146 height 13
type textarea "***"
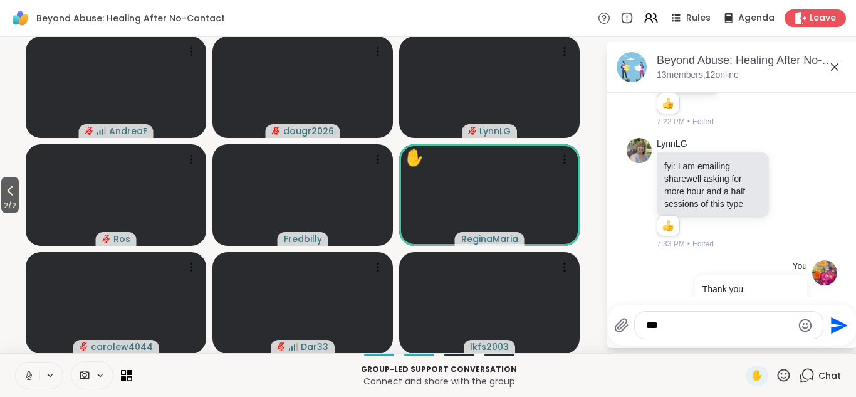
type textarea "***"
click at [834, 323] on icon "Send" at bounding box center [839, 325] width 17 height 17
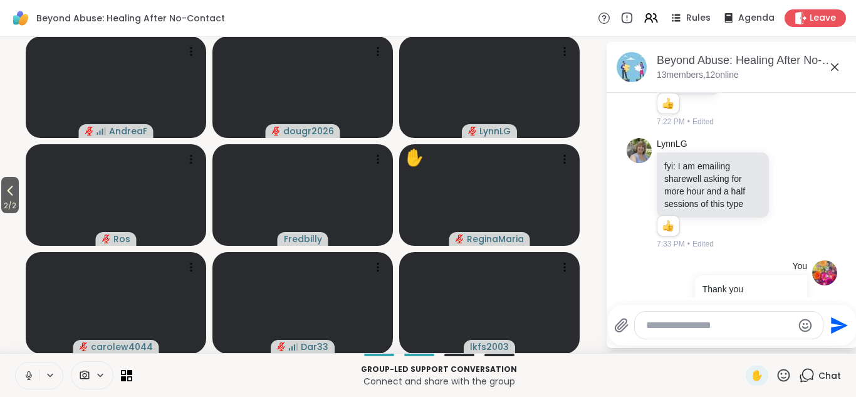
click at [835, 63] on icon at bounding box center [834, 67] width 15 height 15
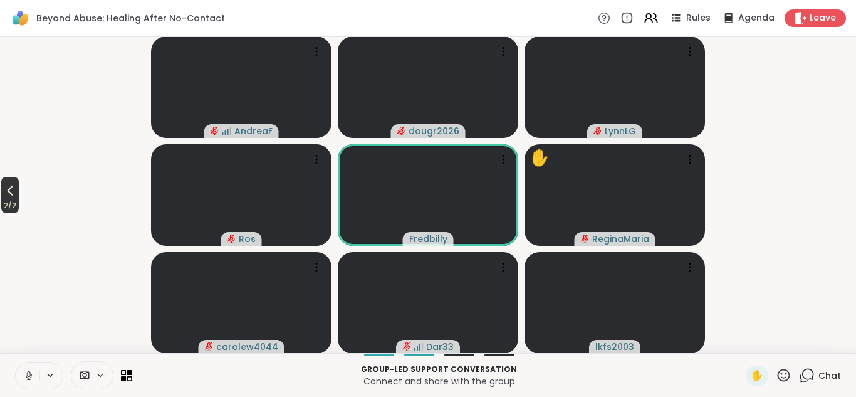
click at [11, 194] on icon at bounding box center [10, 190] width 15 height 15
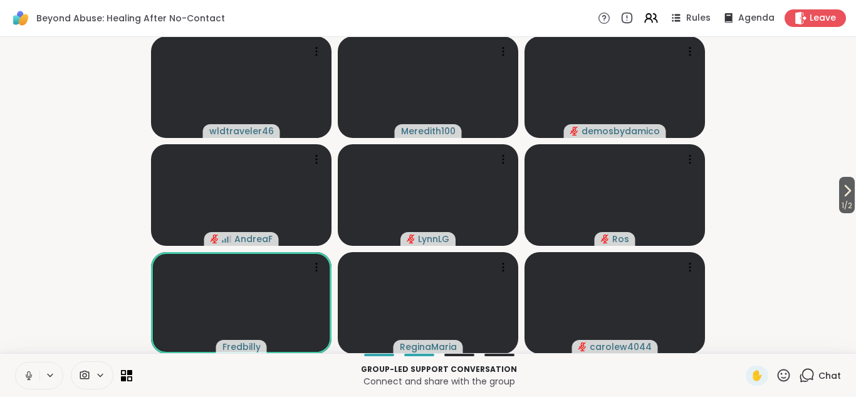
click at [782, 372] on icon at bounding box center [784, 375] width 16 height 16
click at [777, 344] on span "👍" at bounding box center [775, 342] width 13 height 15
click at [842, 188] on icon at bounding box center [847, 190] width 15 height 15
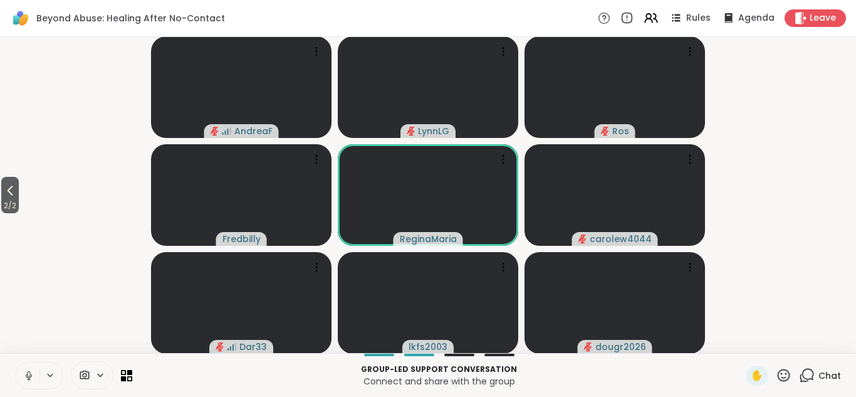
click at [785, 374] on icon at bounding box center [784, 375] width 13 height 13
click at [776, 342] on span "👍" at bounding box center [775, 342] width 13 height 15
click at [782, 374] on icon at bounding box center [784, 375] width 13 height 13
click at [786, 95] on video-player-container "2 / 2 [PERSON_NAME] Ros [PERSON_NAME] carolew4044 Dar33 lkfs2003 dougr2026" at bounding box center [428, 195] width 841 height 306
click at [784, 373] on icon at bounding box center [784, 375] width 16 height 16
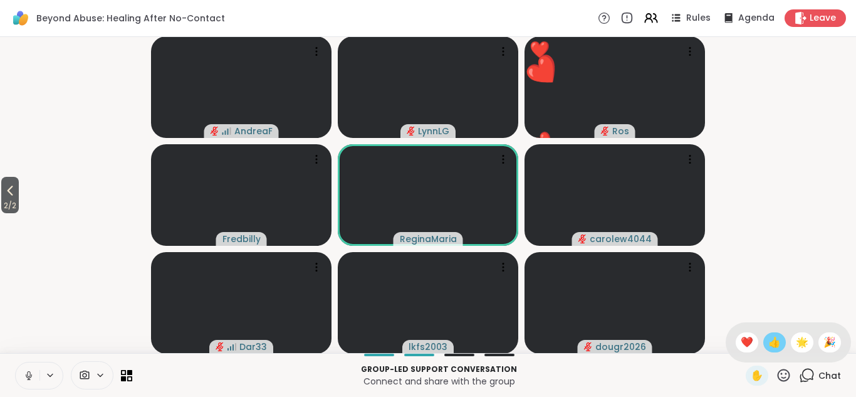
click at [774, 345] on span "👍" at bounding box center [775, 342] width 13 height 15
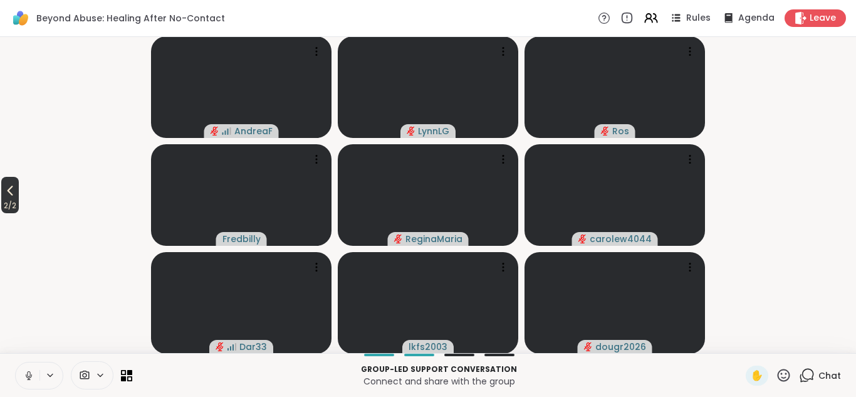
click at [6, 193] on icon at bounding box center [10, 190] width 15 height 15
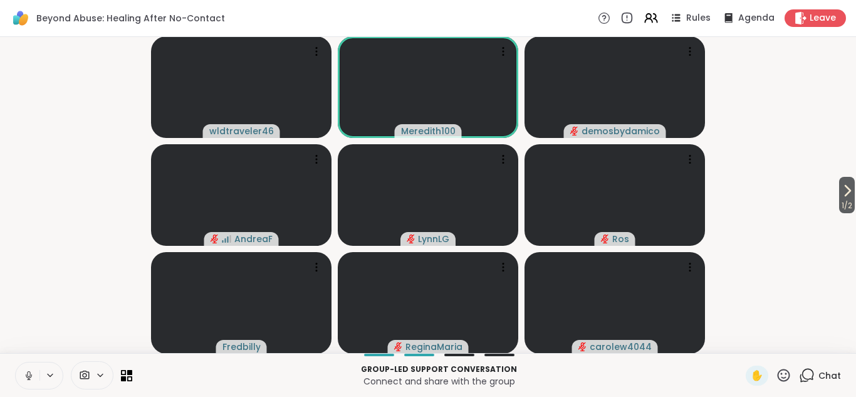
click at [785, 374] on icon at bounding box center [784, 375] width 16 height 16
click at [745, 342] on span "❤️" at bounding box center [747, 342] width 13 height 15
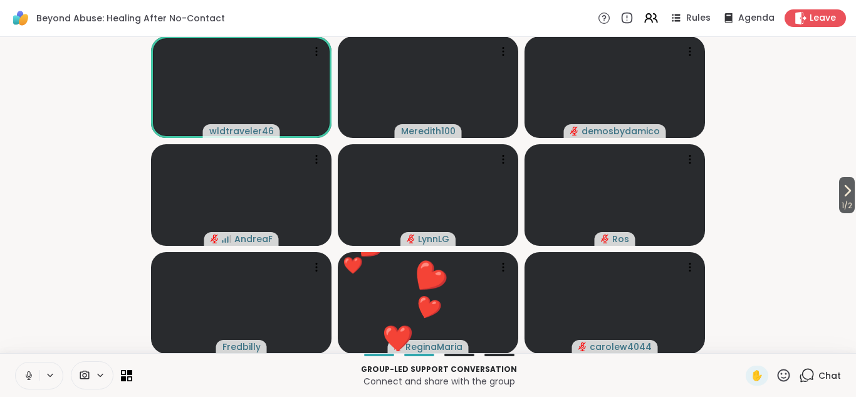
click at [786, 377] on icon at bounding box center [784, 375] width 13 height 13
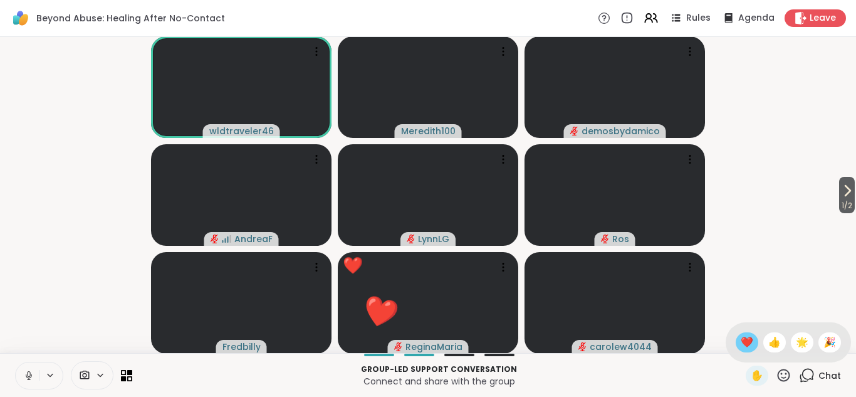
click at [747, 341] on span "❤️" at bounding box center [747, 342] width 13 height 15
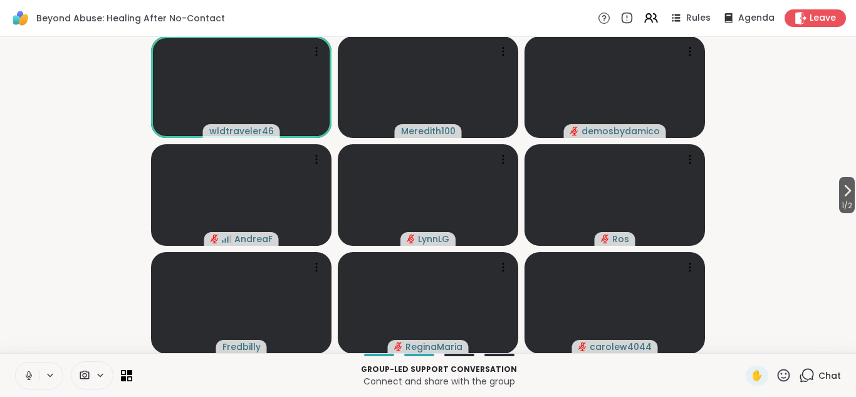
click at [783, 375] on icon at bounding box center [784, 375] width 16 height 16
click at [749, 342] on span "❤️" at bounding box center [747, 342] width 13 height 15
click at [842, 193] on icon at bounding box center [847, 190] width 15 height 15
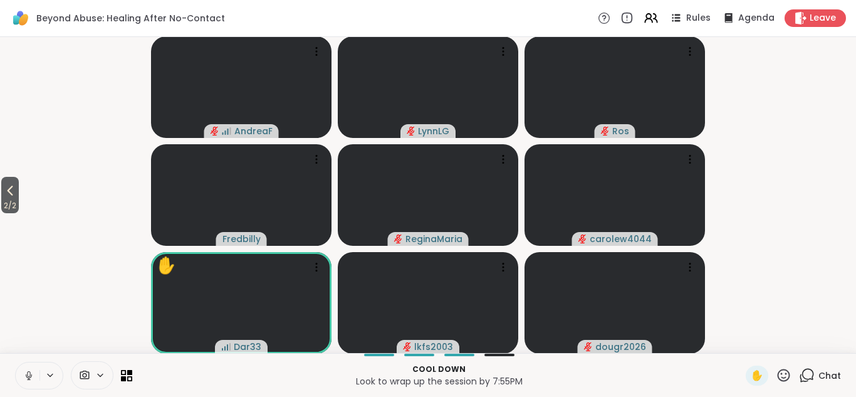
click at [752, 115] on video-player-container "2 / 2 [PERSON_NAME] Ros Fredbilly ReginaMaria carolew4044 ✋ Dar33 lkfs2003 doug…" at bounding box center [428, 195] width 841 height 306
click at [760, 105] on video-player-container "2 / 2 [PERSON_NAME] Ros Fredbilly ReginaMaria carolew4044 ✋ Dar33 lkfs2003 doug…" at bounding box center [428, 195] width 841 height 306
click at [783, 369] on icon at bounding box center [784, 375] width 16 height 16
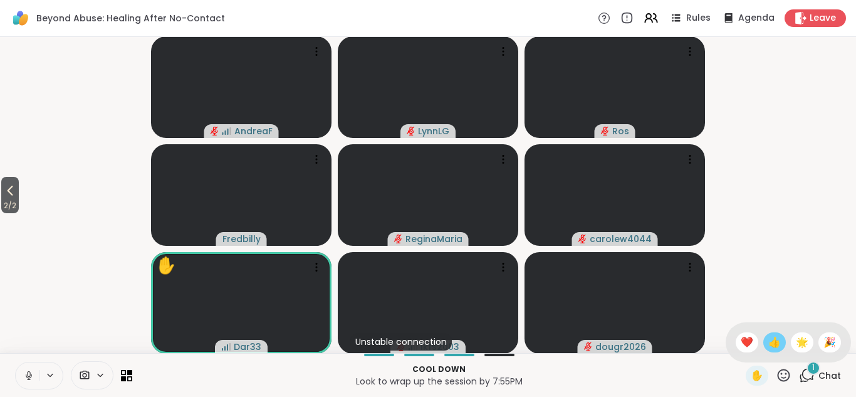
click at [775, 349] on span "👍" at bounding box center [775, 342] width 13 height 15
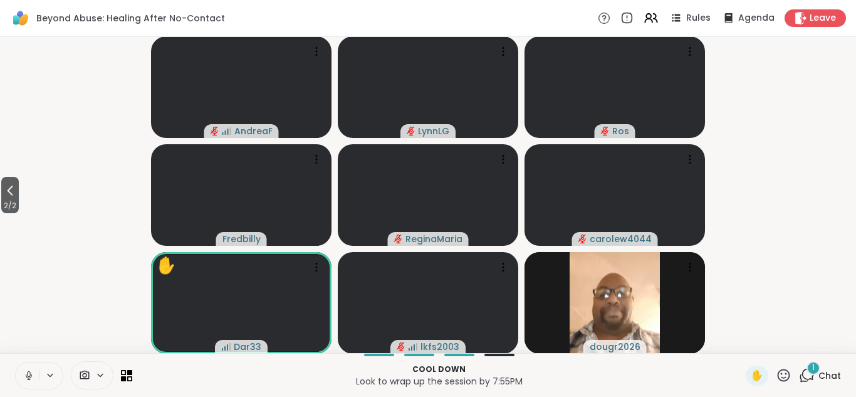
click at [809, 375] on icon at bounding box center [807, 375] width 16 height 16
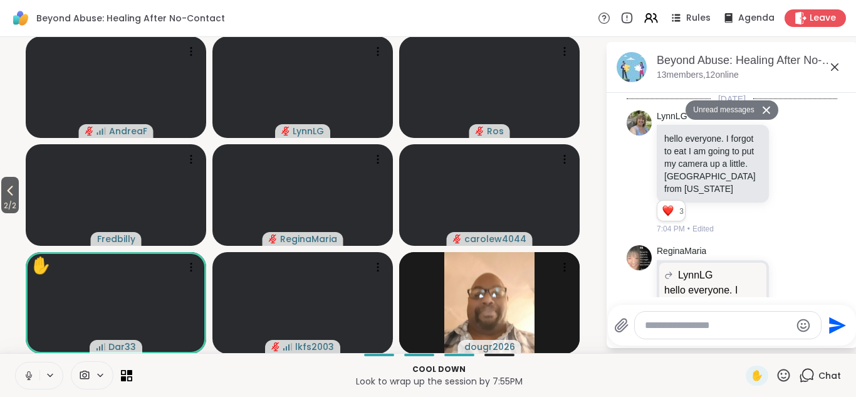
scroll to position [940, 0]
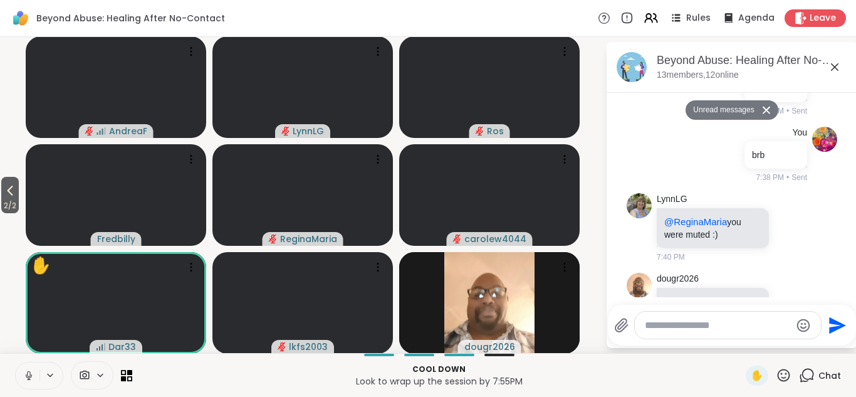
click at [789, 300] on icon at bounding box center [790, 306] width 11 height 13
click at [667, 281] on div "Select Reaction: Thumbs up" at bounding box center [663, 286] width 11 height 11
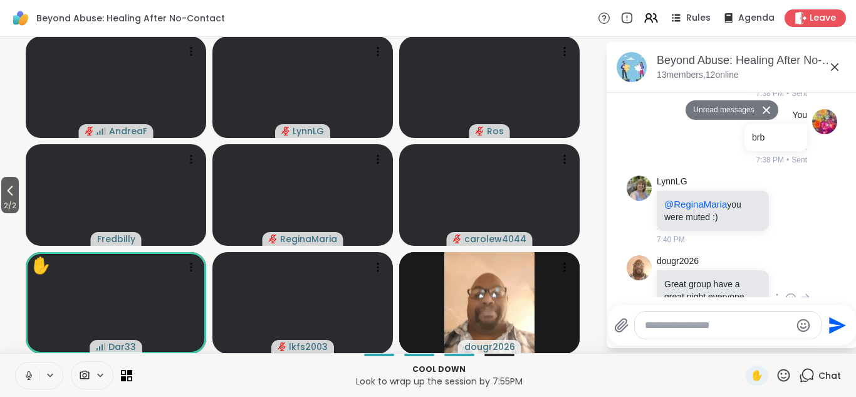
click at [838, 66] on icon at bounding box center [834, 67] width 15 height 15
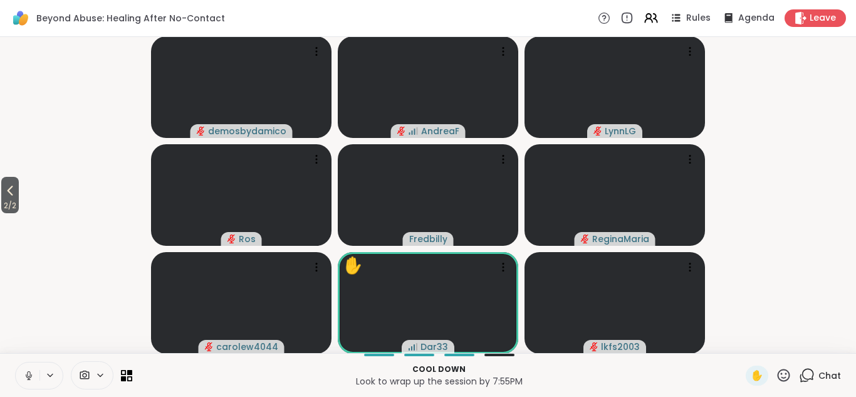
click at [782, 375] on icon at bounding box center [784, 375] width 16 height 16
click at [747, 345] on span "❤️" at bounding box center [747, 342] width 13 height 15
click at [4, 189] on icon at bounding box center [10, 190] width 15 height 15
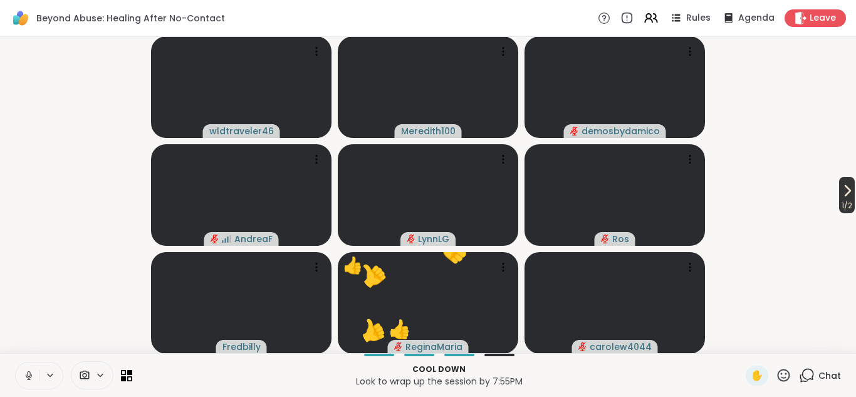
click at [846, 194] on icon at bounding box center [848, 191] width 5 height 10
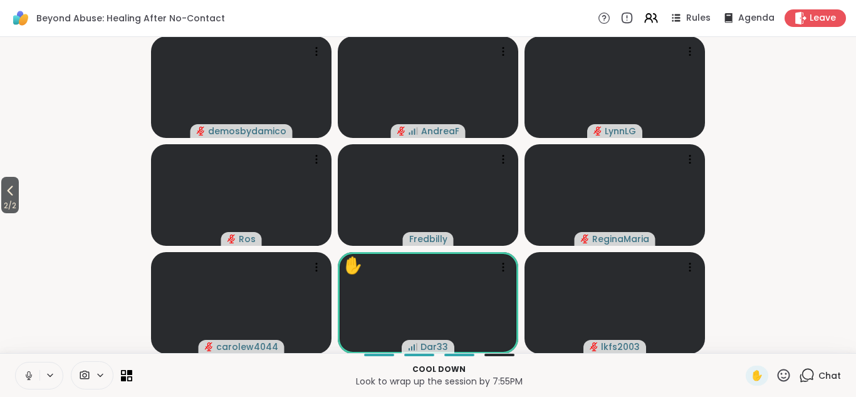
click at [785, 375] on icon at bounding box center [784, 375] width 16 height 16
click at [784, 373] on icon at bounding box center [784, 375] width 16 height 16
click at [783, 374] on icon at bounding box center [784, 375] width 13 height 13
click at [770, 340] on span "👍" at bounding box center [775, 342] width 13 height 15
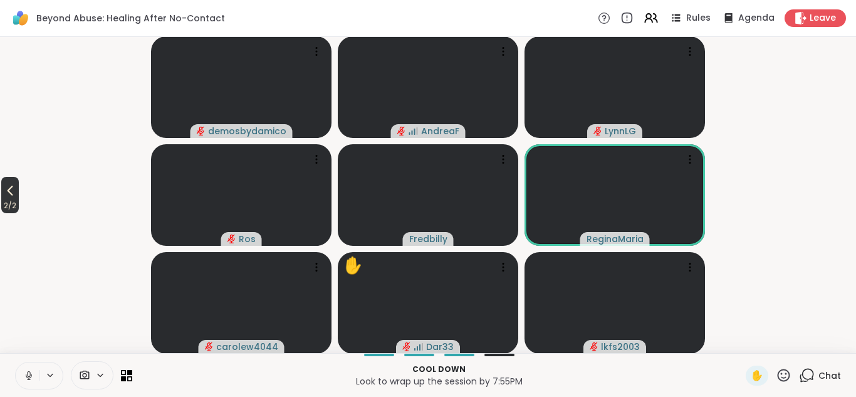
click at [14, 189] on icon at bounding box center [10, 190] width 15 height 15
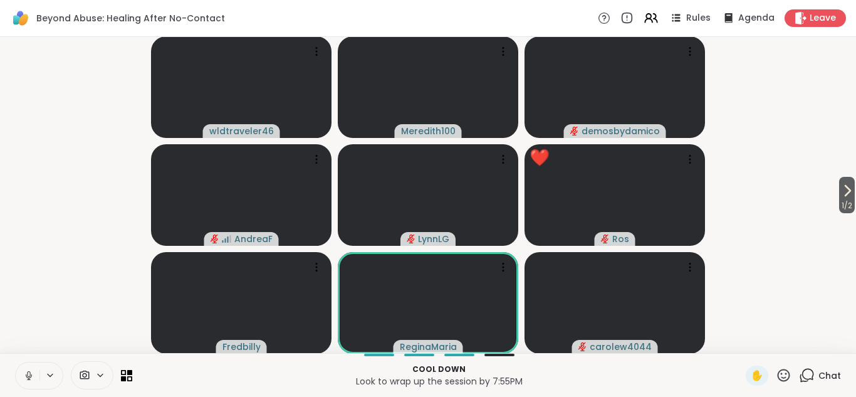
click at [782, 372] on icon at bounding box center [784, 375] width 16 height 16
click at [776, 336] on span "👍" at bounding box center [775, 342] width 13 height 15
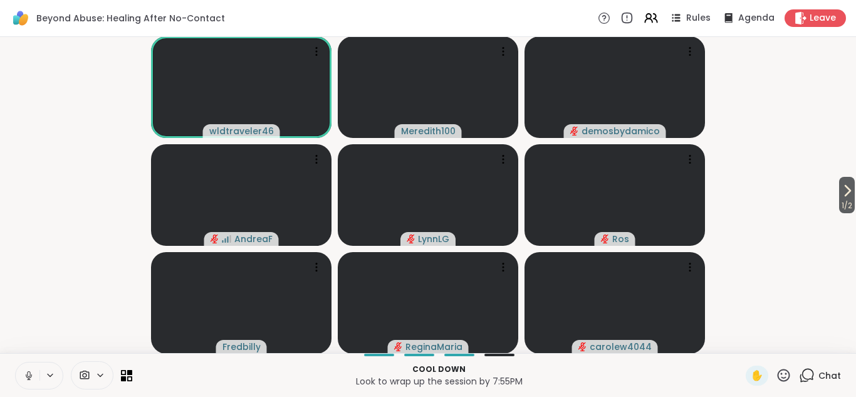
click at [75, 295] on video-player-container "1 / 2 wldtraveler46 Meredith100 demosbydamico [PERSON_NAME] Ros [PERSON_NAME] c…" at bounding box center [428, 195] width 841 height 306
click at [806, 376] on icon at bounding box center [807, 375] width 16 height 16
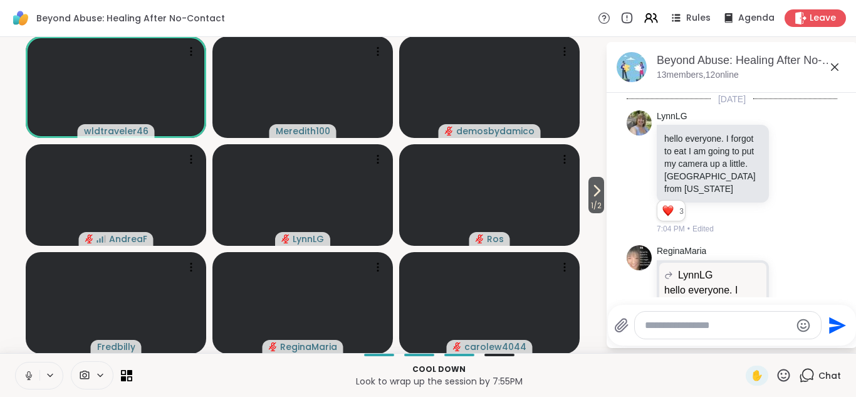
scroll to position [1050, 0]
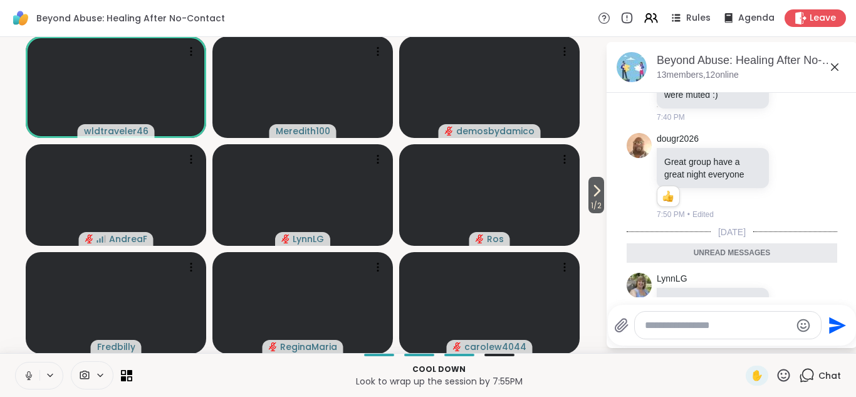
click at [795, 302] on icon at bounding box center [791, 306] width 9 height 9
click at [695, 281] on div "Select Reaction: Heart" at bounding box center [691, 286] width 11 height 11
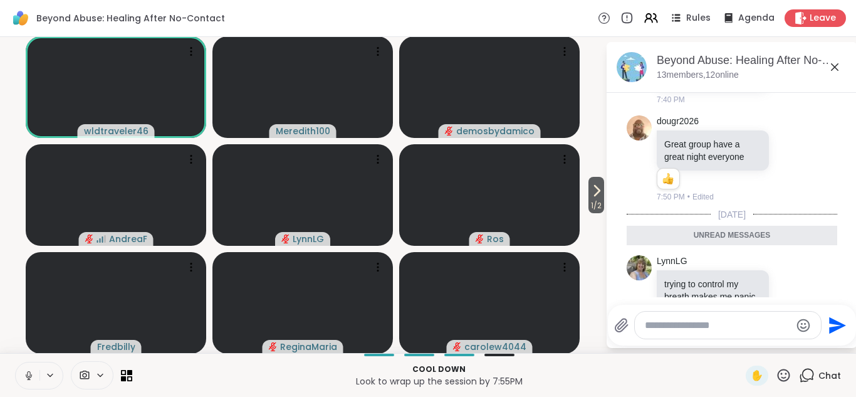
click at [837, 65] on icon at bounding box center [834, 67] width 15 height 15
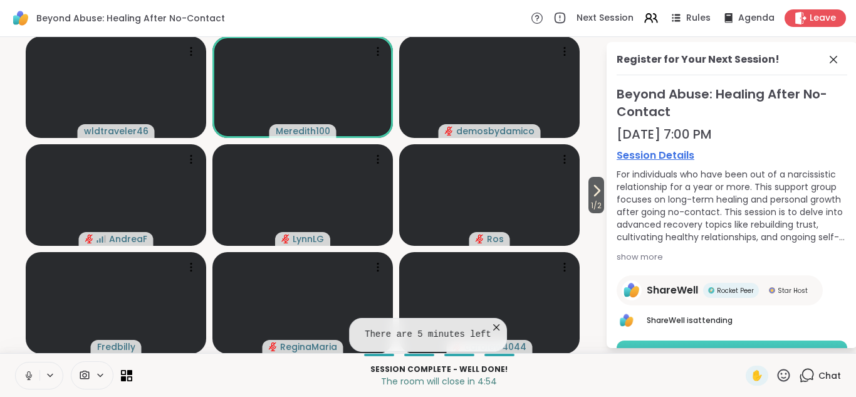
click at [787, 345] on button "Book Session" at bounding box center [732, 353] width 231 height 26
click at [833, 55] on icon at bounding box center [833, 59] width 15 height 15
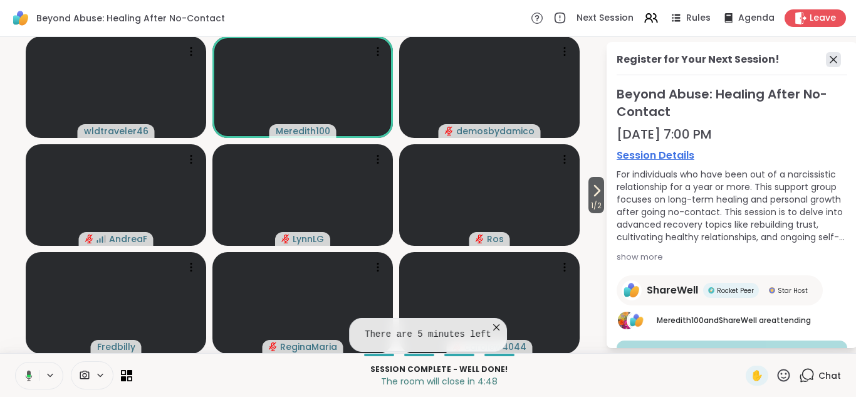
click at [831, 59] on icon at bounding box center [833, 59] width 15 height 15
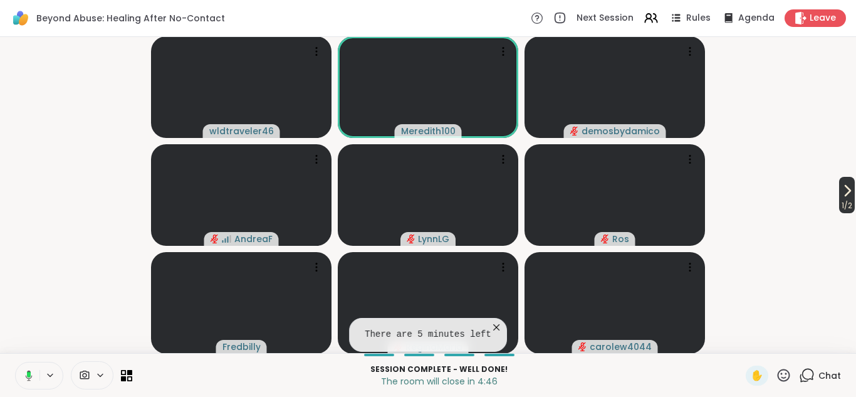
click at [844, 199] on span "1 / 2" at bounding box center [847, 205] width 16 height 15
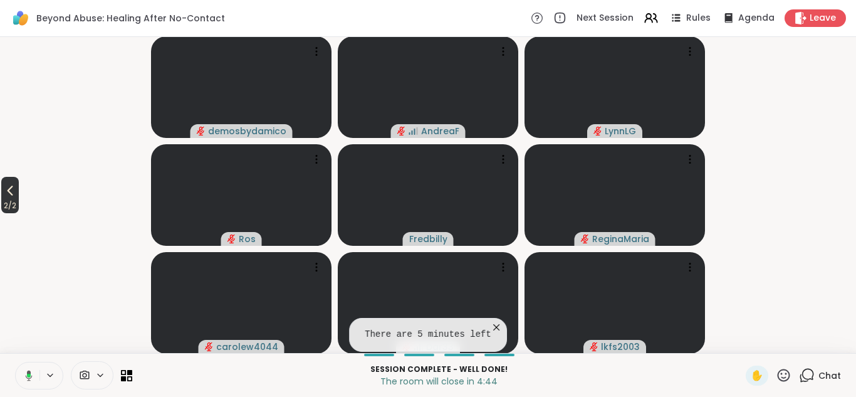
click at [11, 191] on icon at bounding box center [10, 190] width 15 height 15
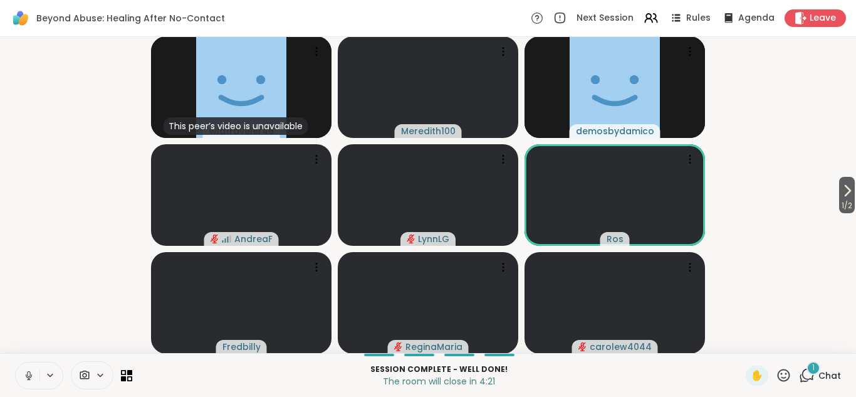
click at [806, 372] on icon at bounding box center [807, 375] width 16 height 16
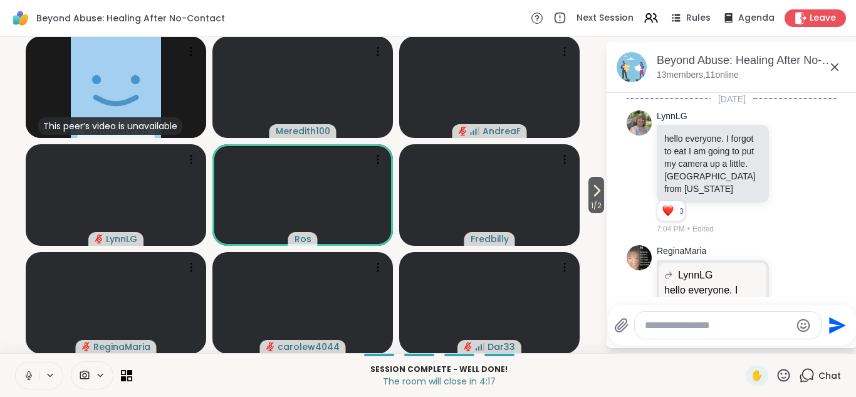
scroll to position [1220, 0]
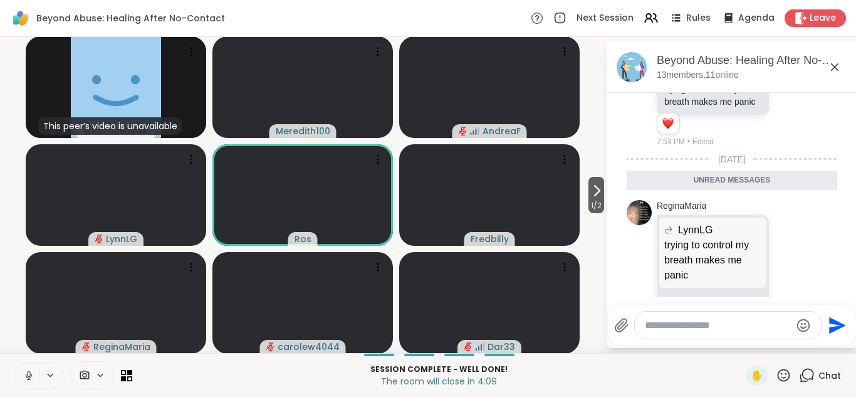
click at [833, 68] on icon at bounding box center [835, 67] width 8 height 8
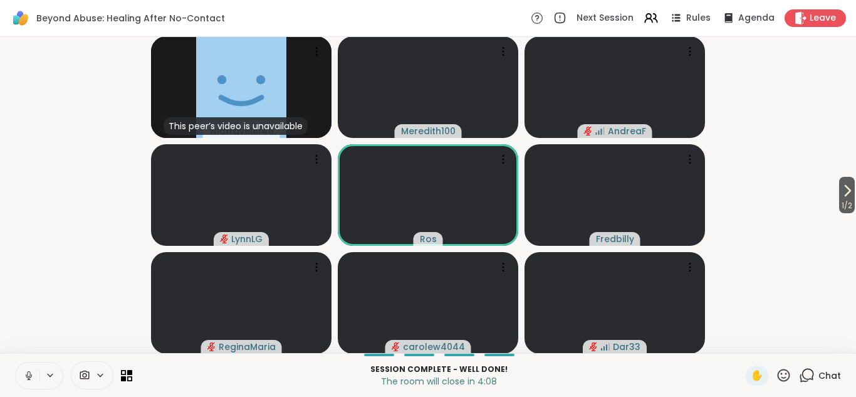
click at [786, 372] on icon at bounding box center [784, 375] width 13 height 13
click at [748, 345] on span "❤️" at bounding box center [747, 342] width 13 height 15
click at [756, 92] on video-player-container "1 / 2 This peer’s video is unavailable wldtraveler46 Meredith100 [PERSON_NAME] …" at bounding box center [428, 195] width 841 height 306
click at [805, 374] on icon at bounding box center [807, 375] width 16 height 16
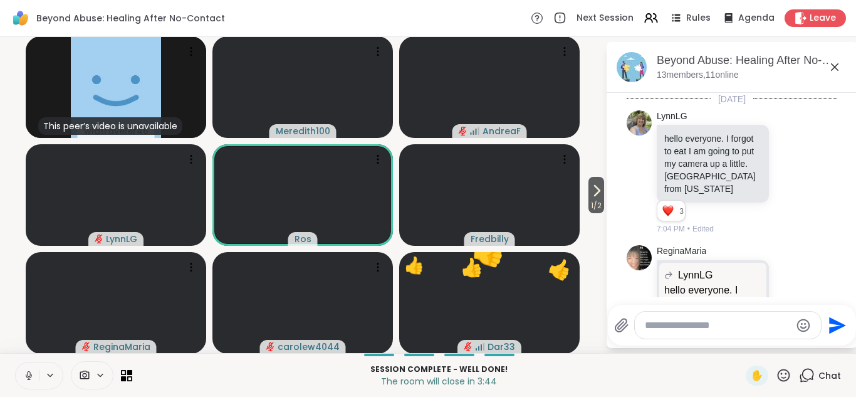
scroll to position [1372, 0]
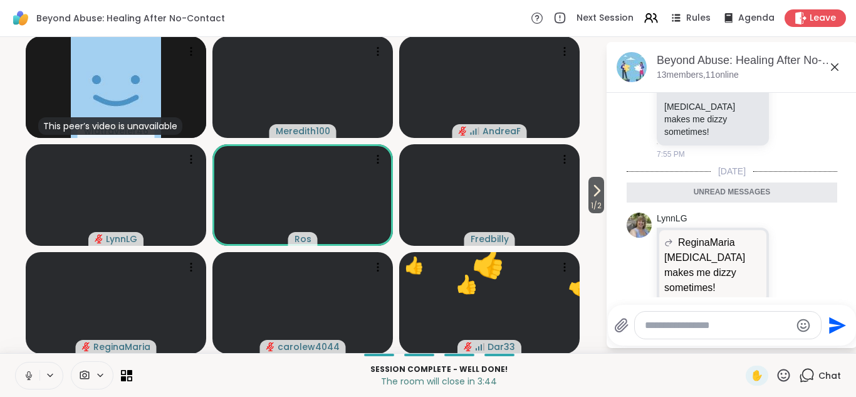
click at [784, 372] on icon at bounding box center [784, 375] width 16 height 16
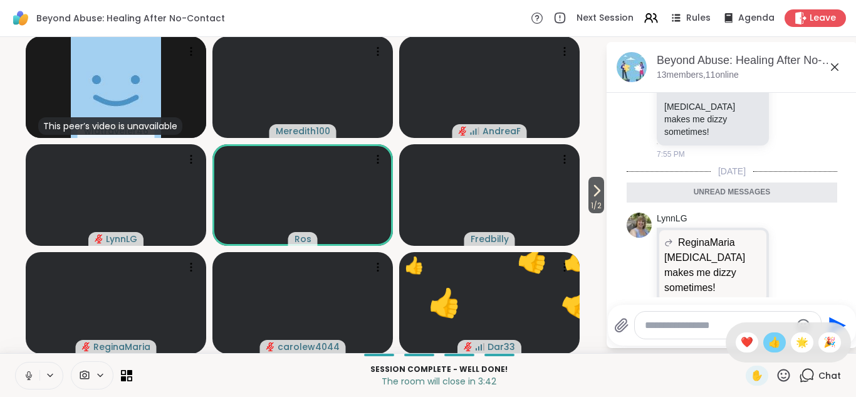
click at [774, 342] on span "👍" at bounding box center [775, 342] width 13 height 15
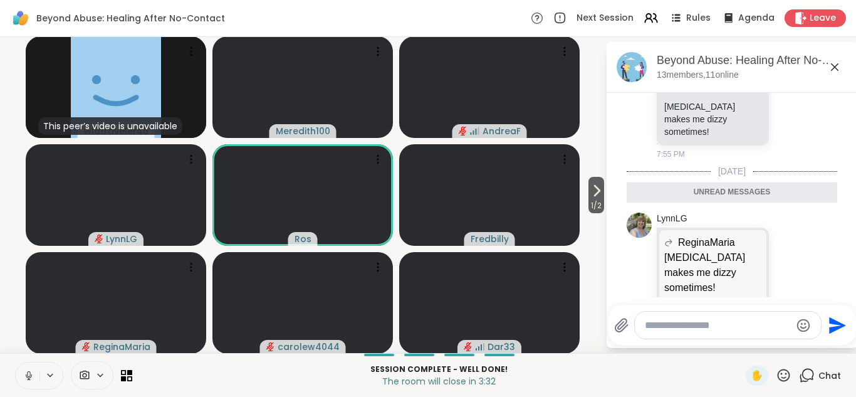
click at [836, 68] on icon at bounding box center [835, 67] width 8 height 8
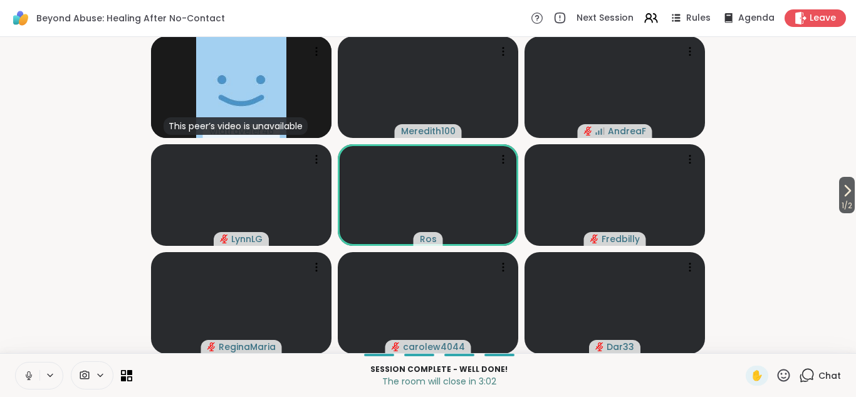
click at [782, 377] on icon at bounding box center [784, 375] width 13 height 13
click at [750, 342] on span "❤️" at bounding box center [747, 342] width 13 height 15
click at [841, 202] on span "1 / 2" at bounding box center [847, 205] width 16 height 15
click at [787, 375] on icon at bounding box center [784, 375] width 16 height 16
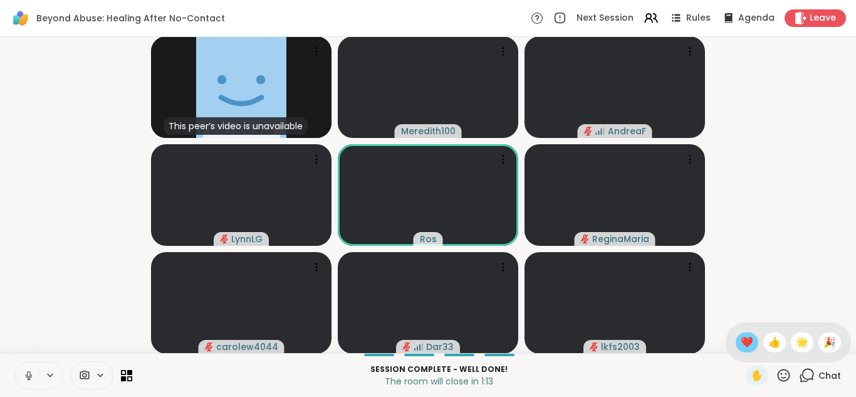
click at [747, 341] on span "❤️" at bounding box center [747, 342] width 13 height 15
click at [785, 374] on icon at bounding box center [784, 375] width 16 height 16
click at [799, 345] on span "🌟" at bounding box center [802, 342] width 13 height 15
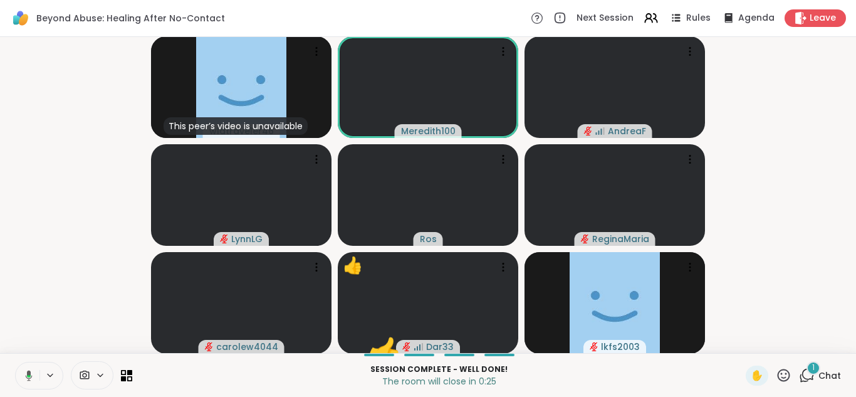
click at [807, 375] on icon at bounding box center [807, 375] width 16 height 16
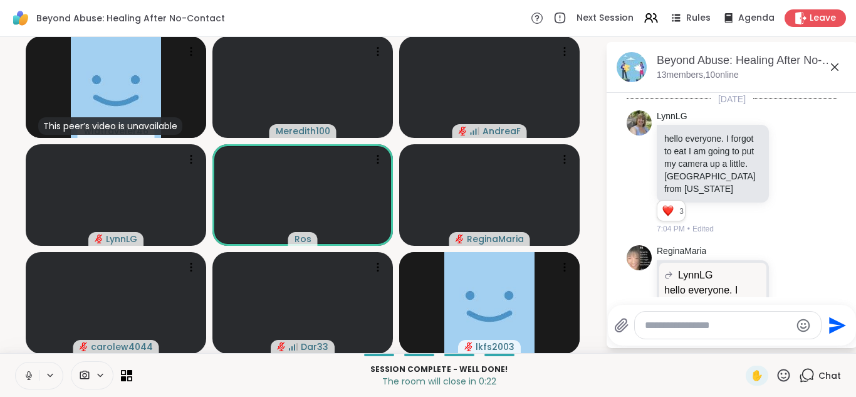
scroll to position [1545, 0]
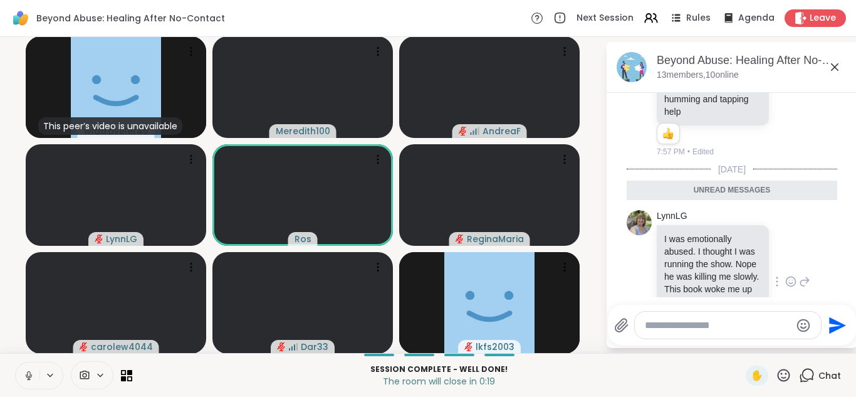
click at [793, 275] on icon at bounding box center [790, 281] width 11 height 13
click at [692, 256] on div "Select Reaction: Heart" at bounding box center [691, 261] width 11 height 11
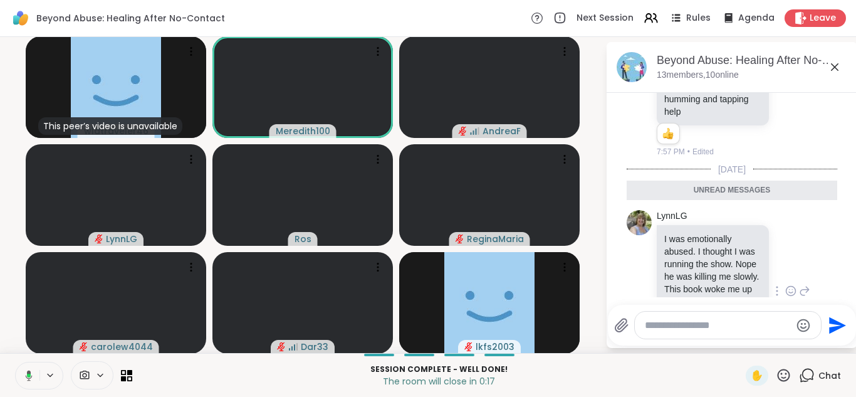
scroll to position [1562, 0]
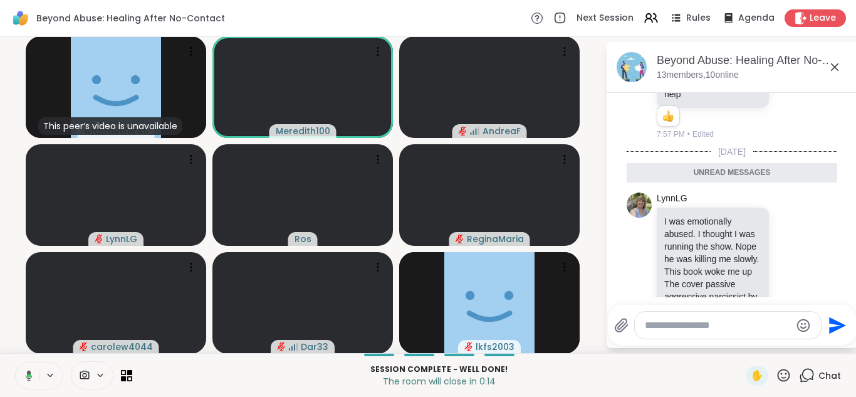
click at [834, 67] on icon at bounding box center [835, 67] width 8 height 8
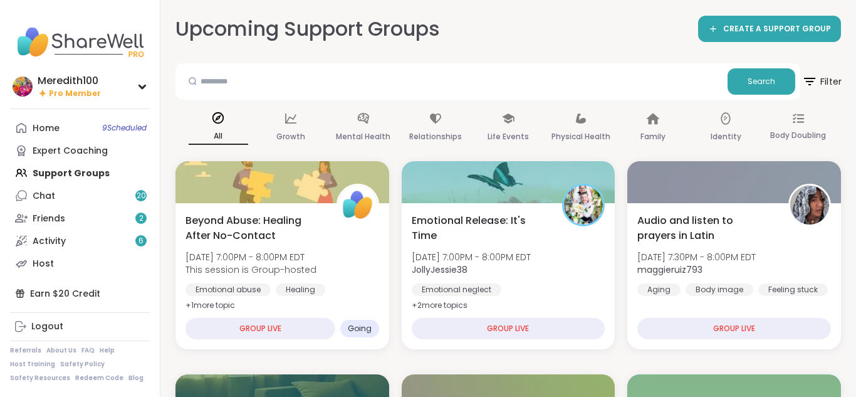
click at [810, 81] on icon at bounding box center [809, 82] width 11 height 8
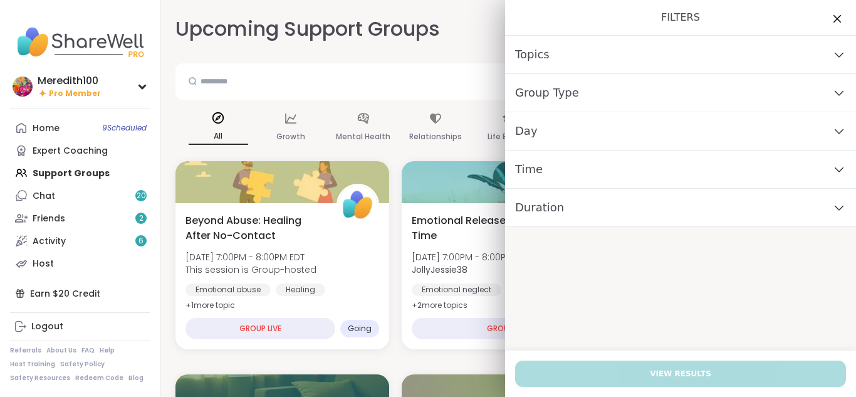
click at [623, 135] on div "Day" at bounding box center [680, 131] width 351 height 38
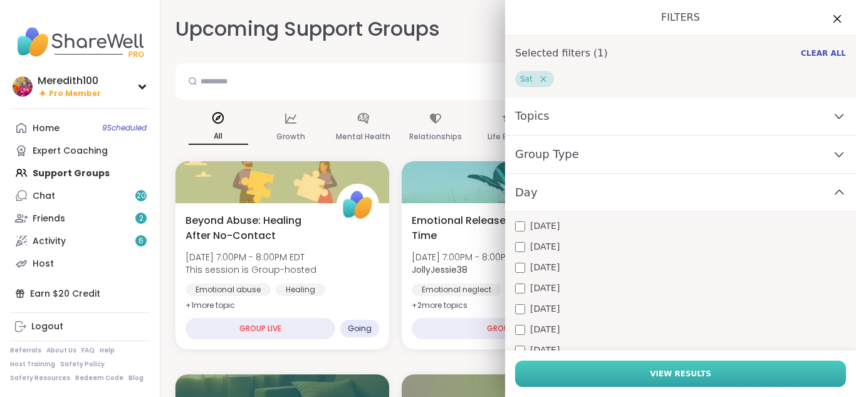
click at [575, 369] on button "View Results" at bounding box center [680, 373] width 331 height 26
